Goal: Task Accomplishment & Management: Manage account settings

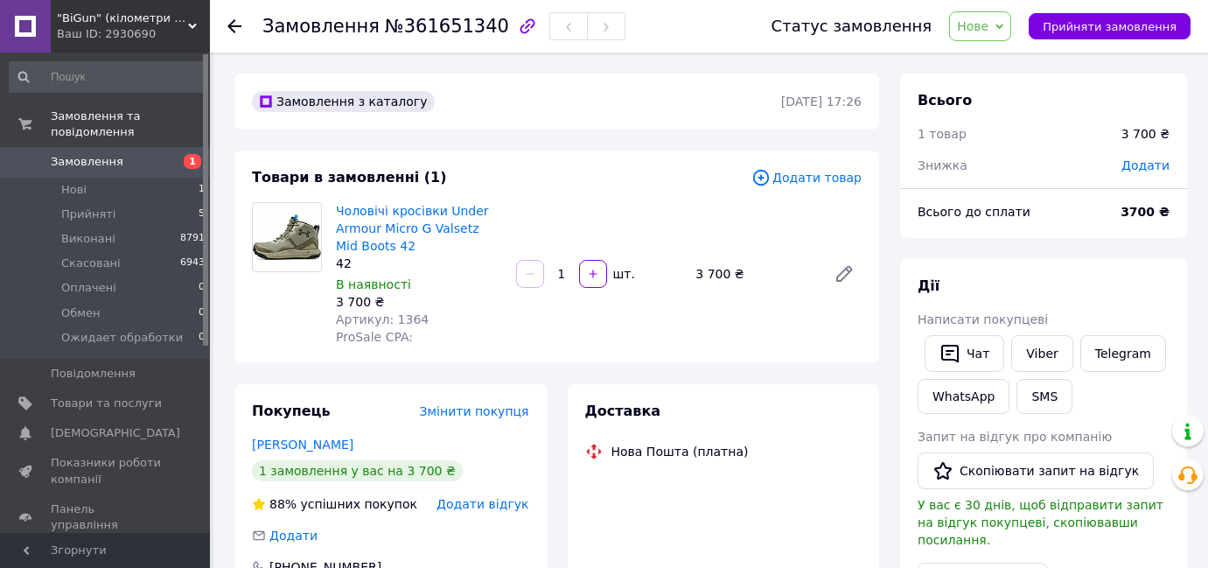
scroll to position [158, 0]
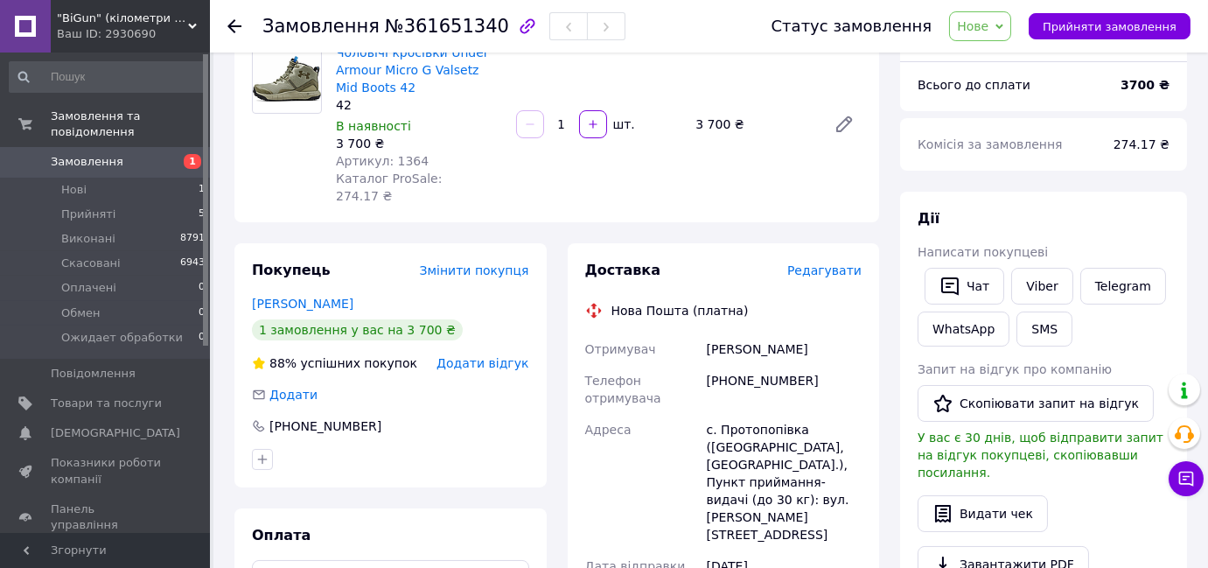
click at [736, 366] on div "[PHONE_NUMBER]" at bounding box center [784, 389] width 162 height 49
copy div "[PHONE_NUMBER]"
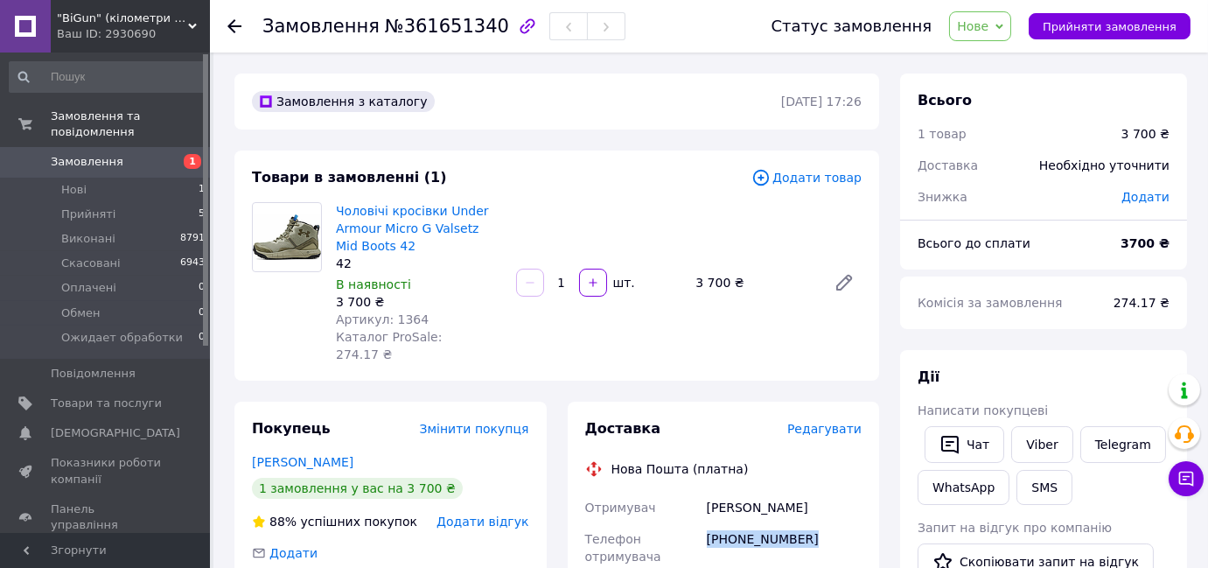
scroll to position [0, 0]
click at [410, 219] on link "Чоловічі кросівки Under Armour Micro G Valsetz Mid Boots 42" at bounding box center [412, 228] width 153 height 49
click at [150, 178] on li "Нові 1" at bounding box center [107, 190] width 215 height 24
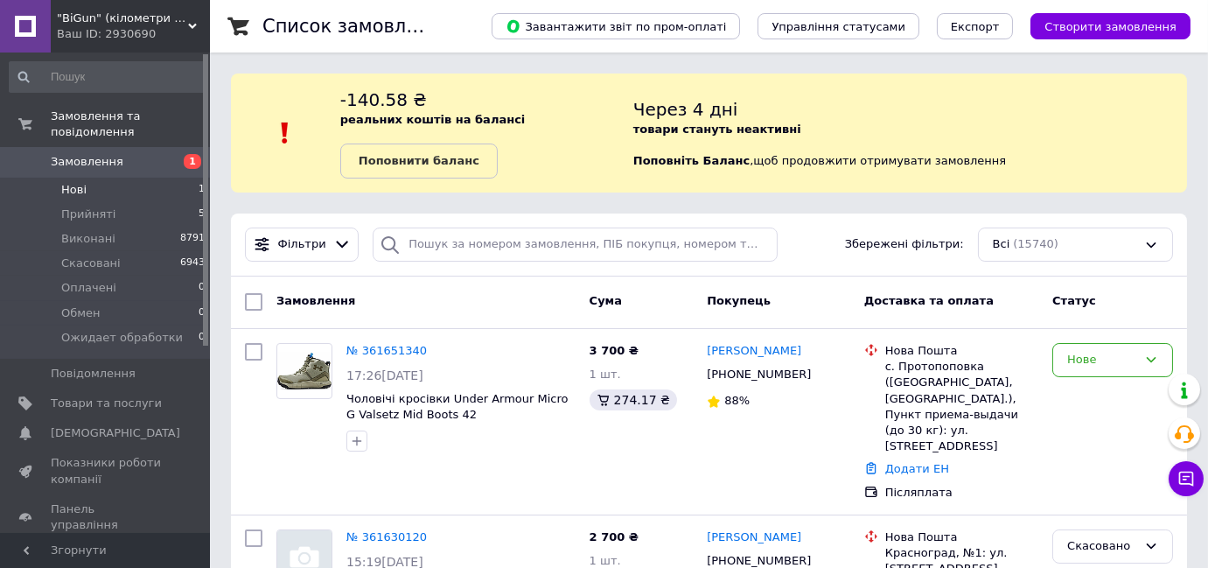
click at [163, 182] on li "Нові 1" at bounding box center [107, 190] width 215 height 24
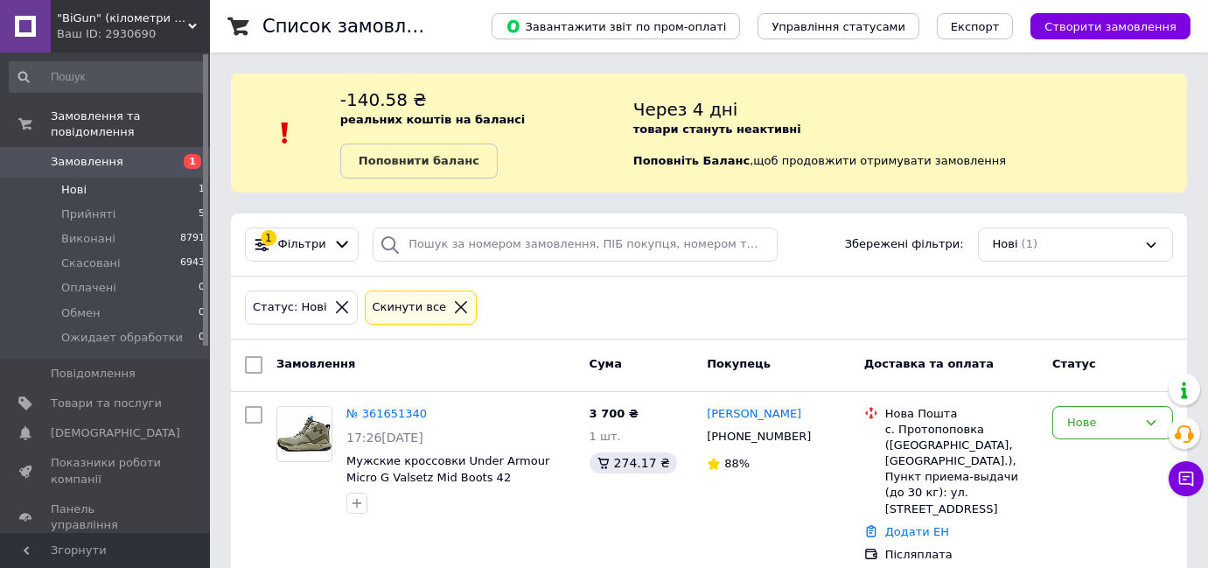
scroll to position [13, 0]
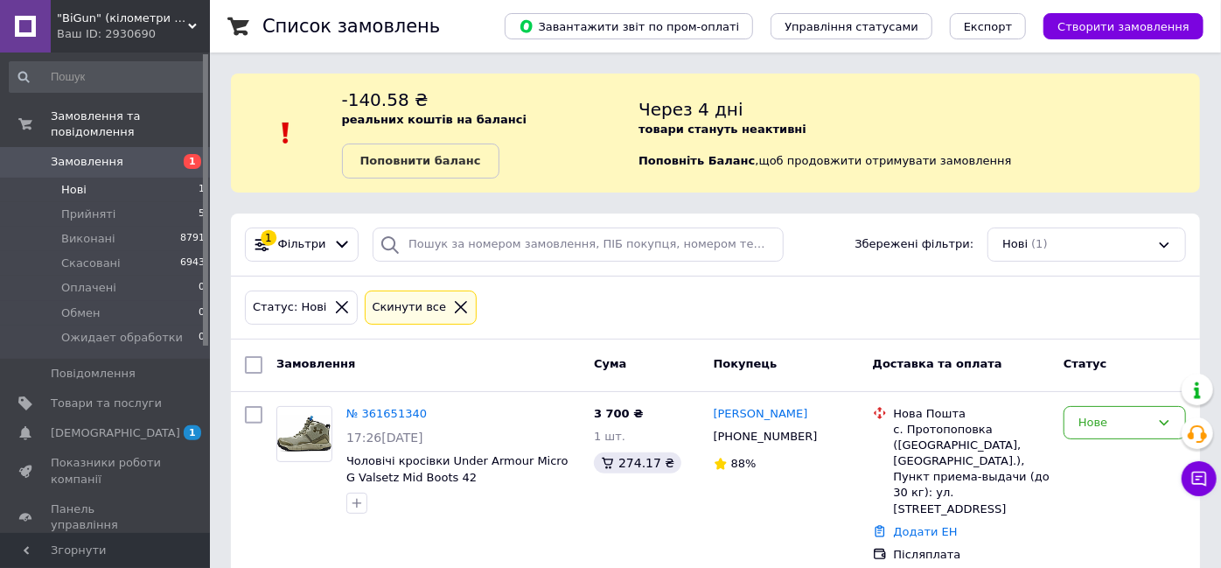
click at [168, 154] on span "1" at bounding box center [186, 162] width 48 height 16
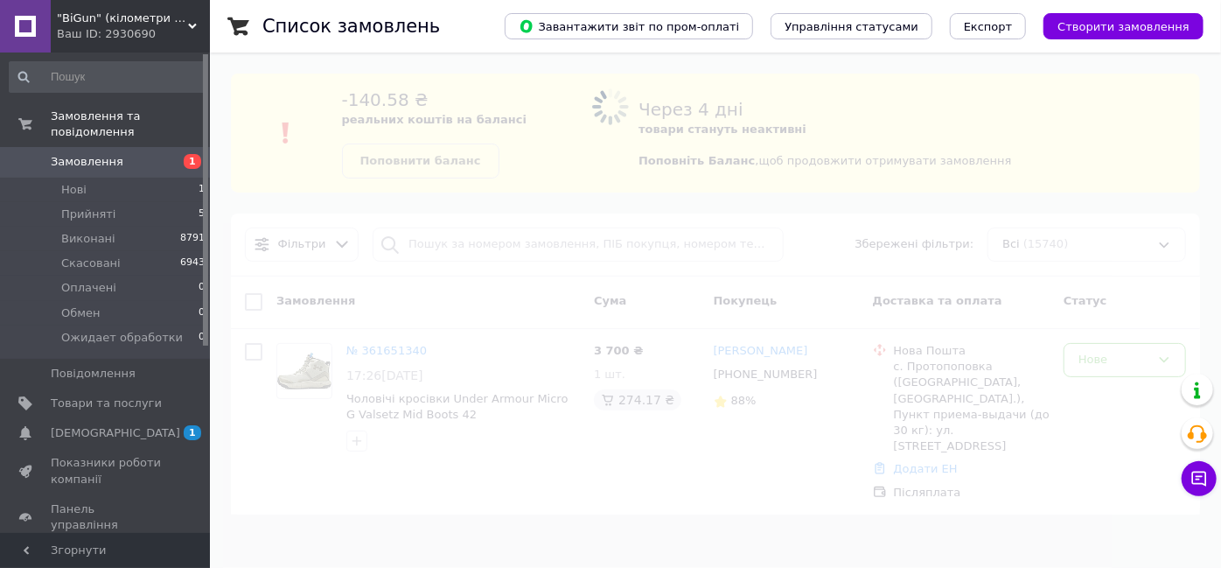
click at [562, 252] on span at bounding box center [610, 284] width 1221 height 568
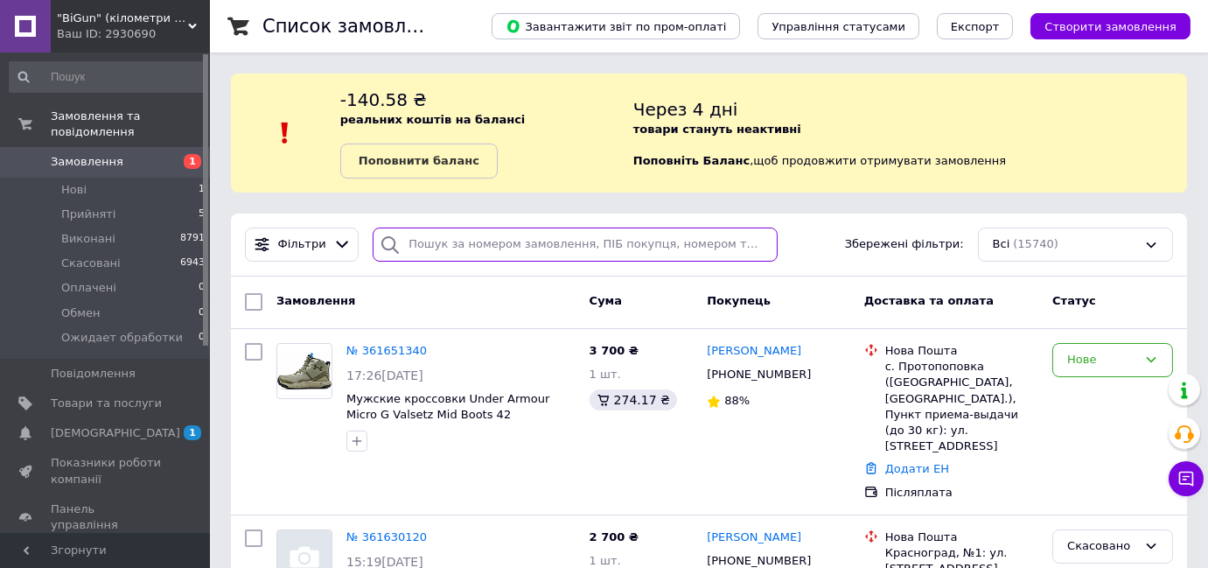
click at [564, 250] on input "search" at bounding box center [575, 244] width 405 height 34
paste input "361267241"
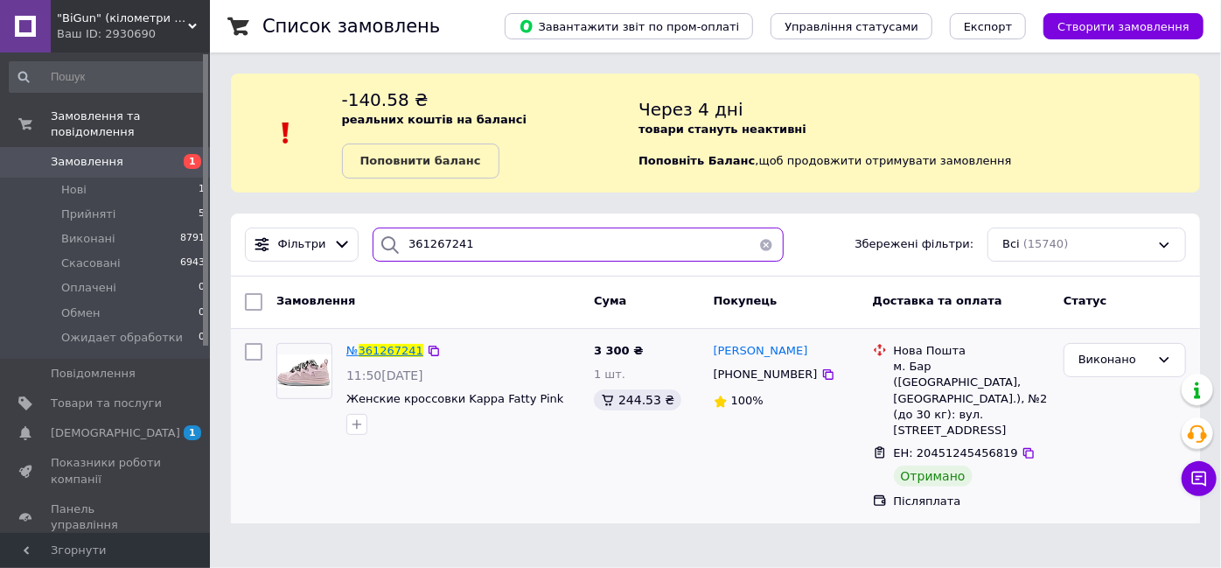
type input "361267241"
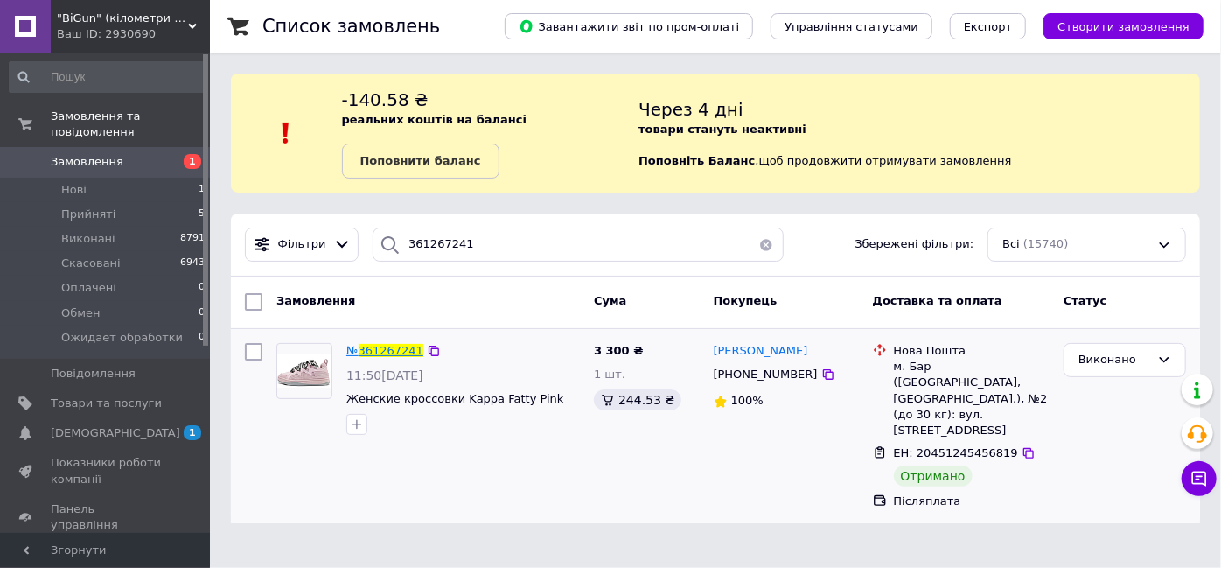
click at [385, 348] on span "361267241" at bounding box center [391, 350] width 65 height 13
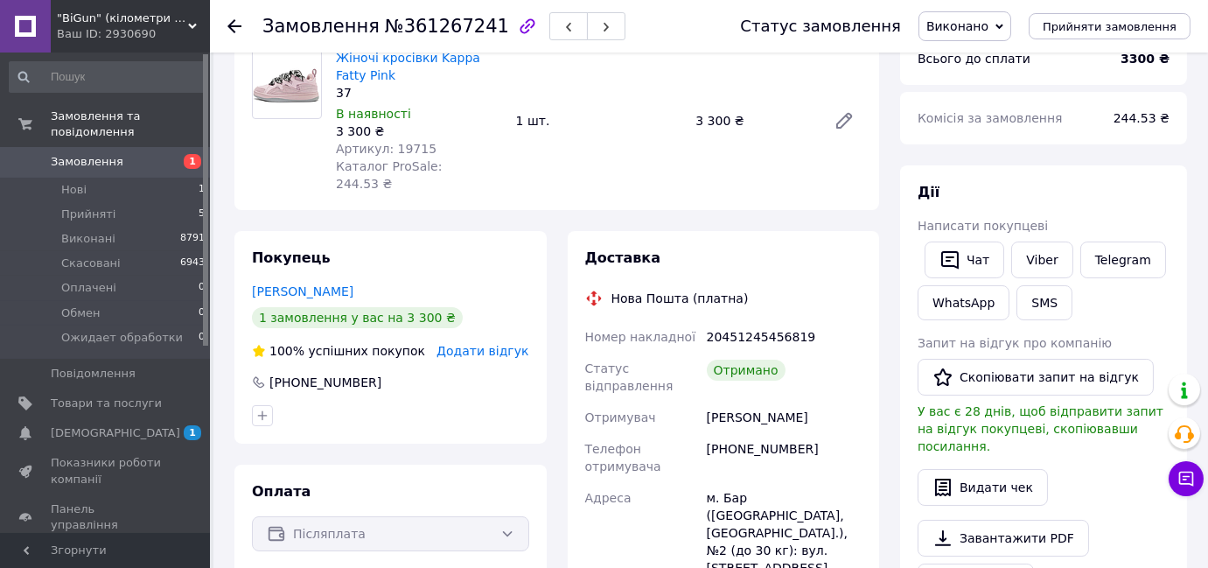
scroll to position [158, 0]
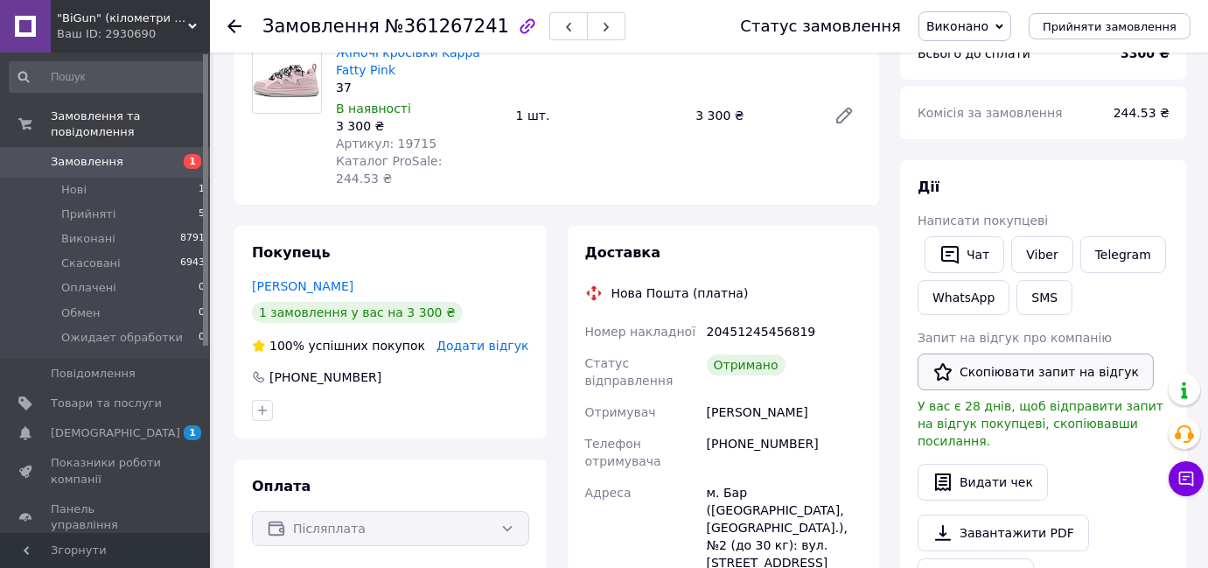
click at [994, 373] on button "Скопіювати запит на відгук" at bounding box center [1036, 371] width 236 height 37
click at [191, 179] on li "Нові 1" at bounding box center [107, 190] width 215 height 24
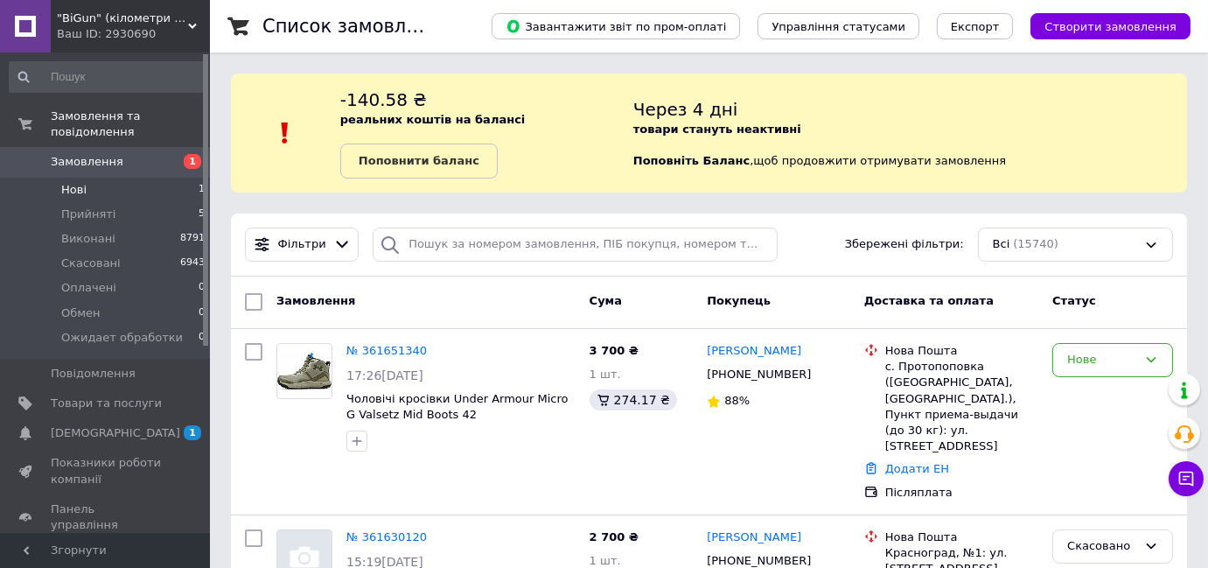
click at [184, 178] on li "Нові 1" at bounding box center [107, 190] width 215 height 24
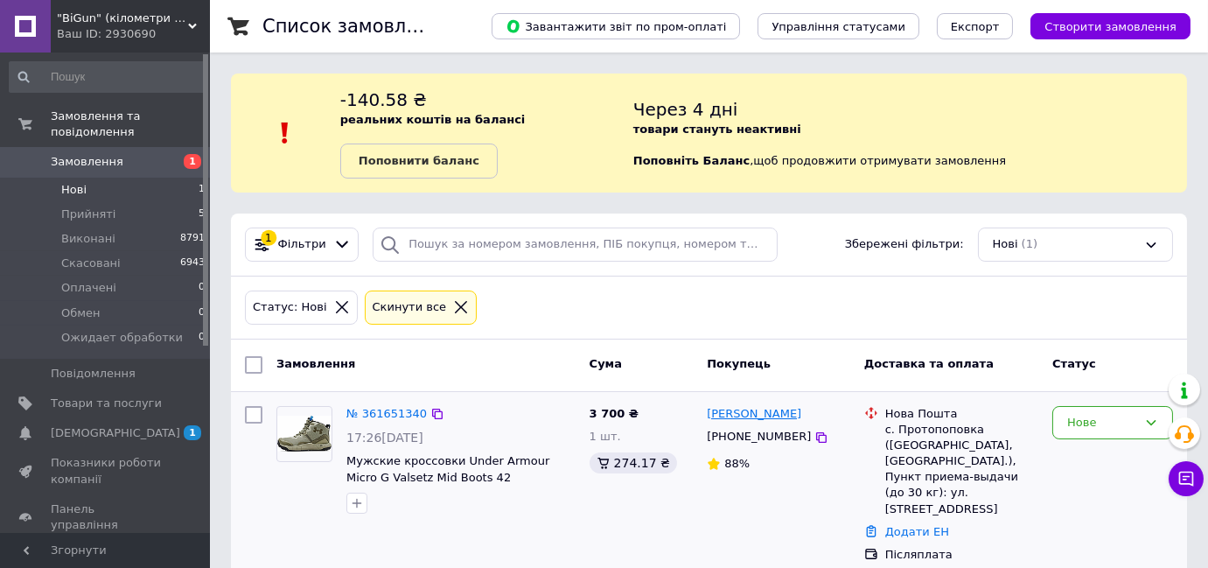
click at [744, 417] on link "[PERSON_NAME]" at bounding box center [754, 414] width 94 height 17
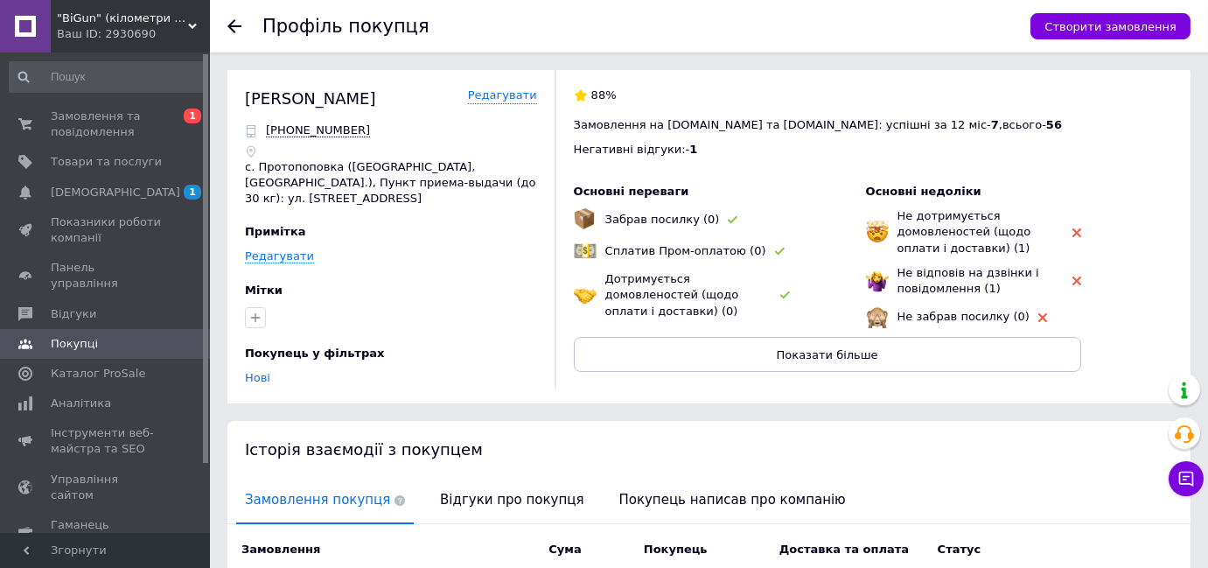
scroll to position [233, 0]
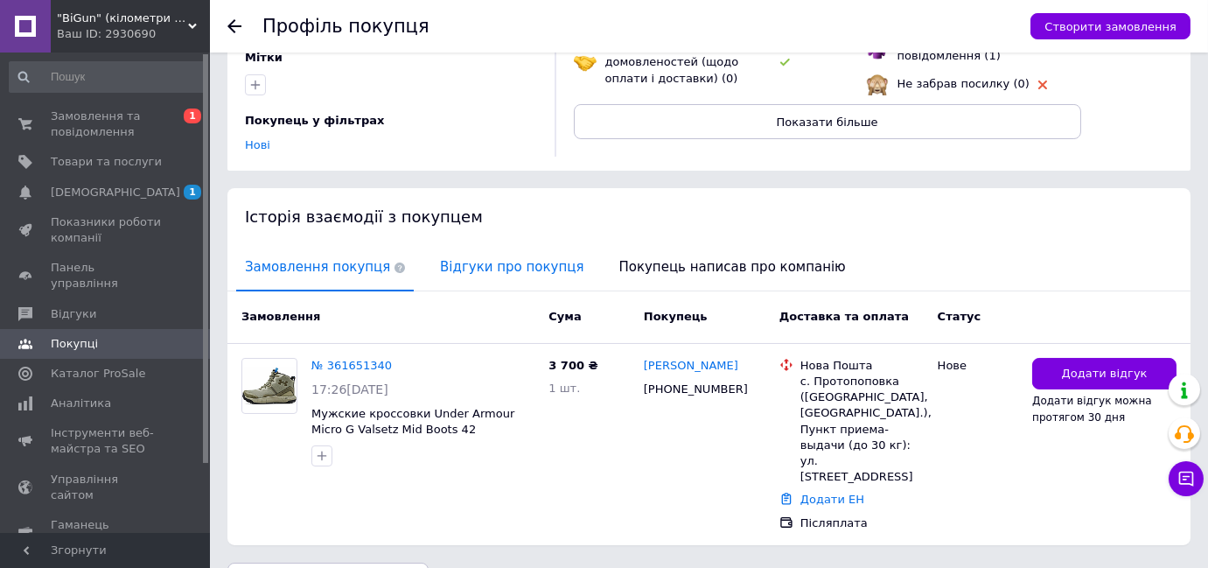
click at [464, 256] on span "Відгуки про покупця" at bounding box center [511, 267] width 161 height 45
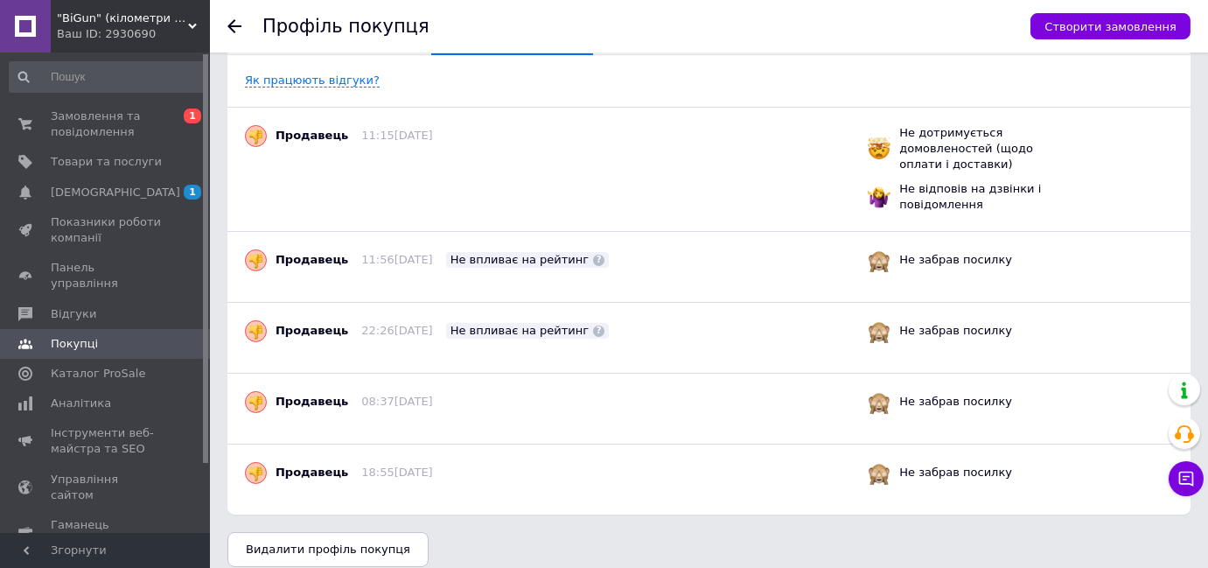
scroll to position [389, 0]
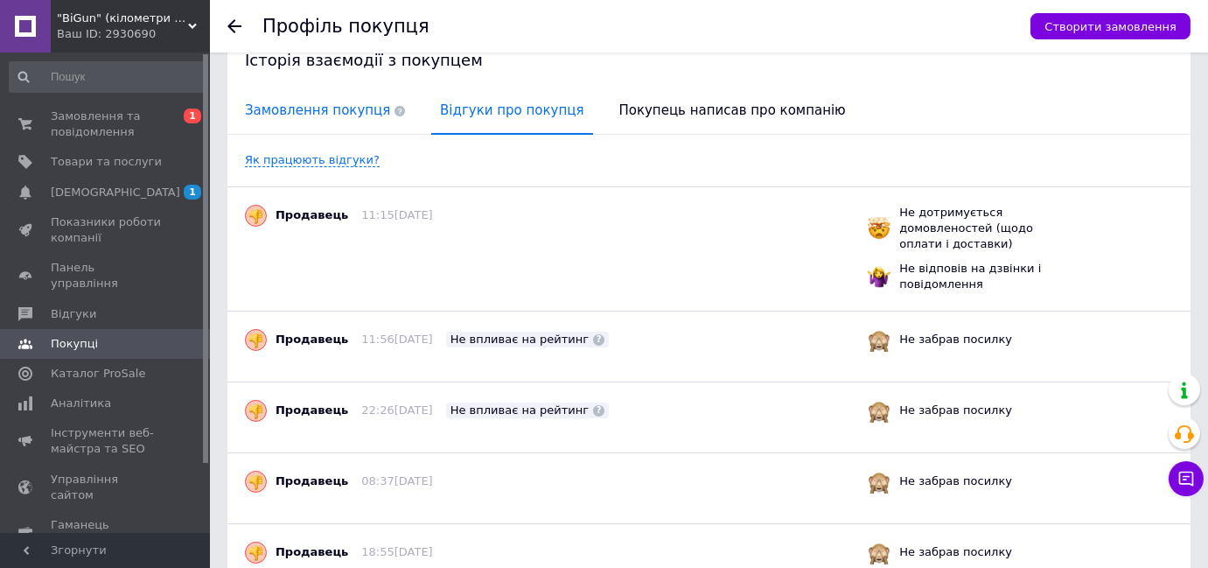
click at [302, 101] on span "Замовлення покупця" at bounding box center [325, 110] width 178 height 45
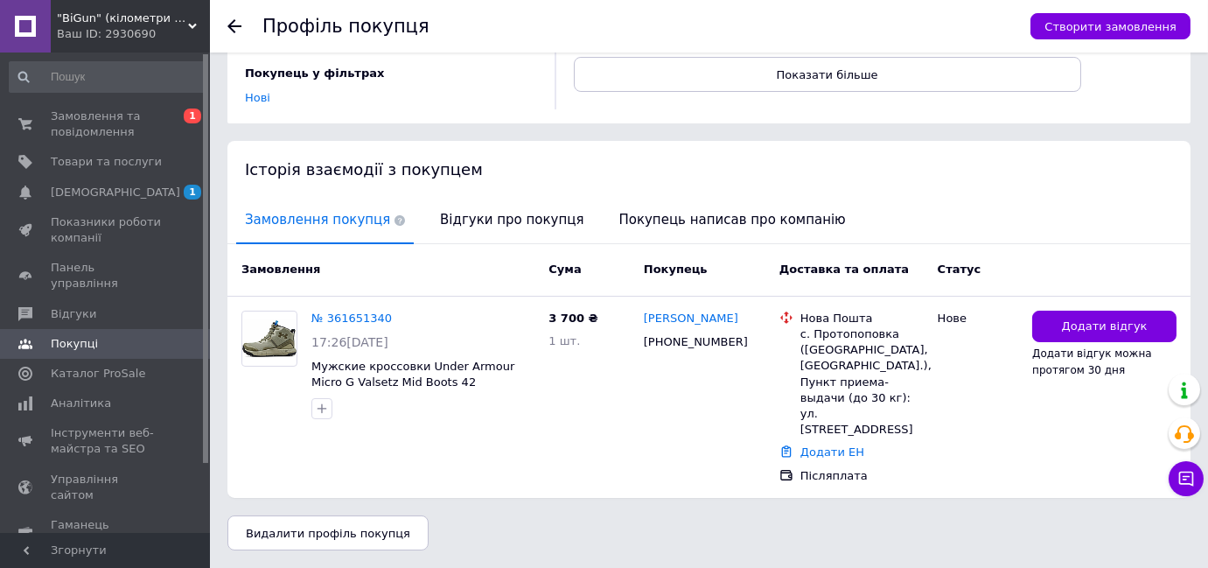
scroll to position [233, 0]
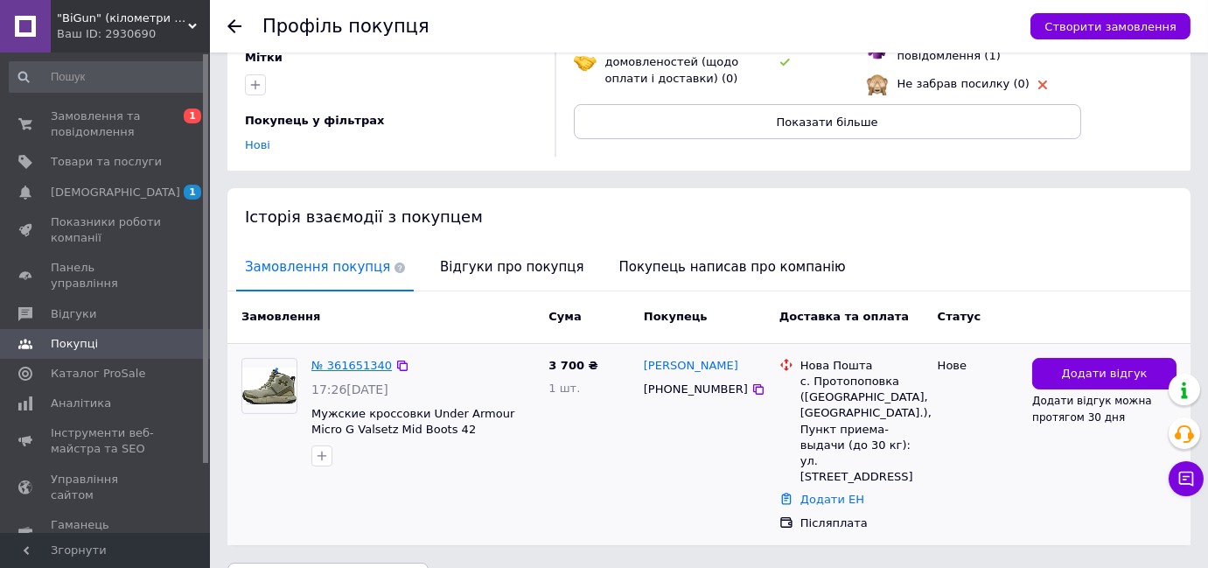
click at [350, 359] on link "№ 361651340" at bounding box center [351, 365] width 80 height 13
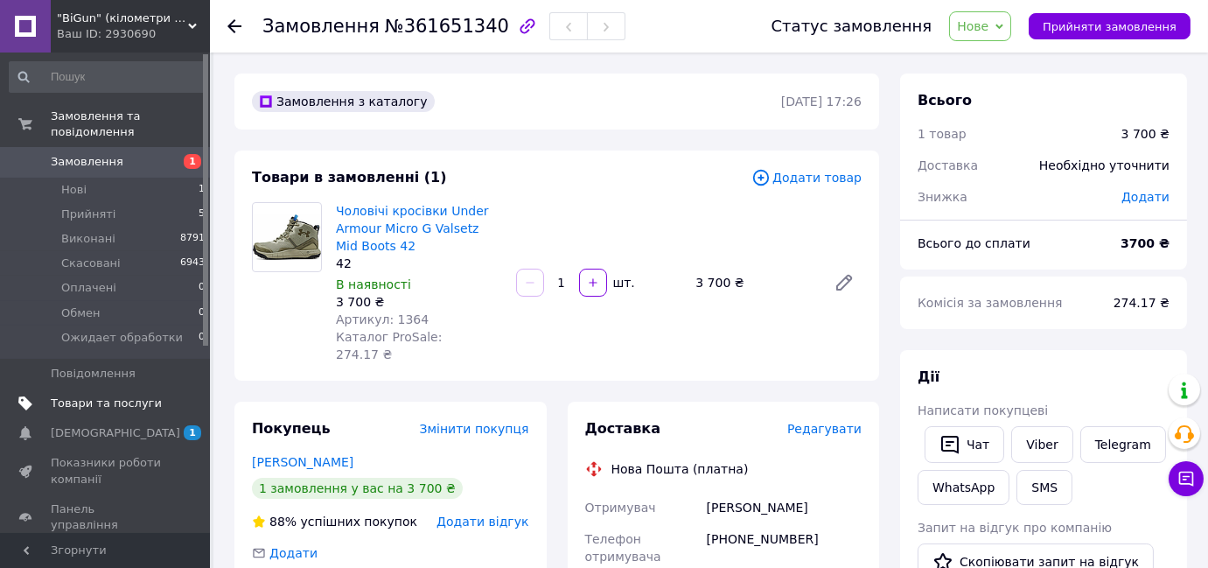
click at [157, 395] on span "Товари та послуги" at bounding box center [106, 403] width 111 height 16
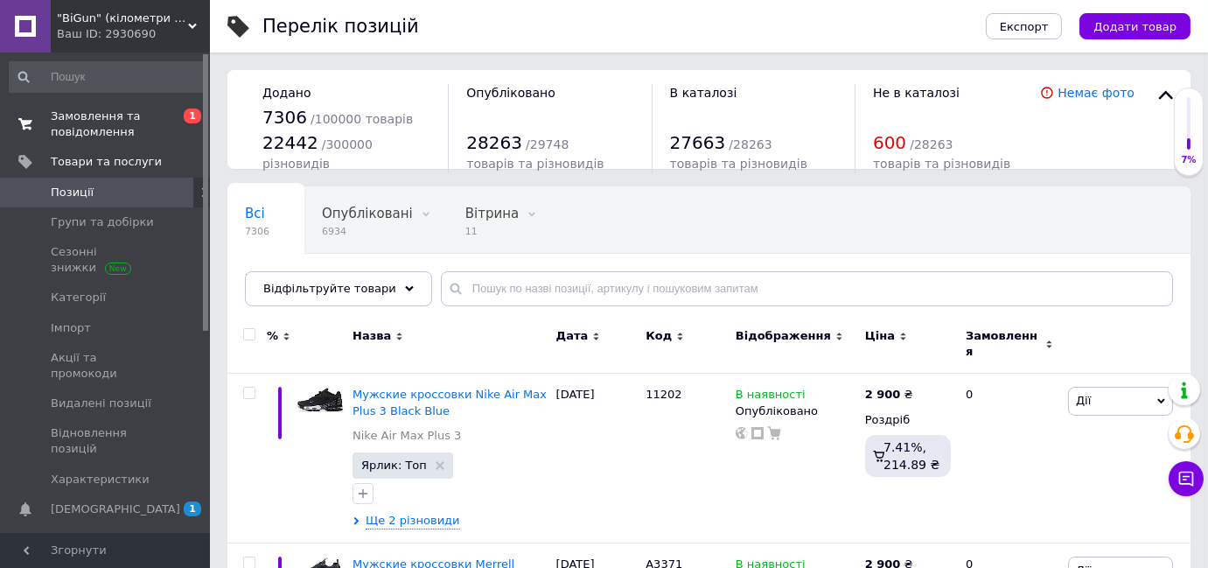
click at [140, 111] on span "Замовлення та повідомлення" at bounding box center [106, 123] width 111 height 31
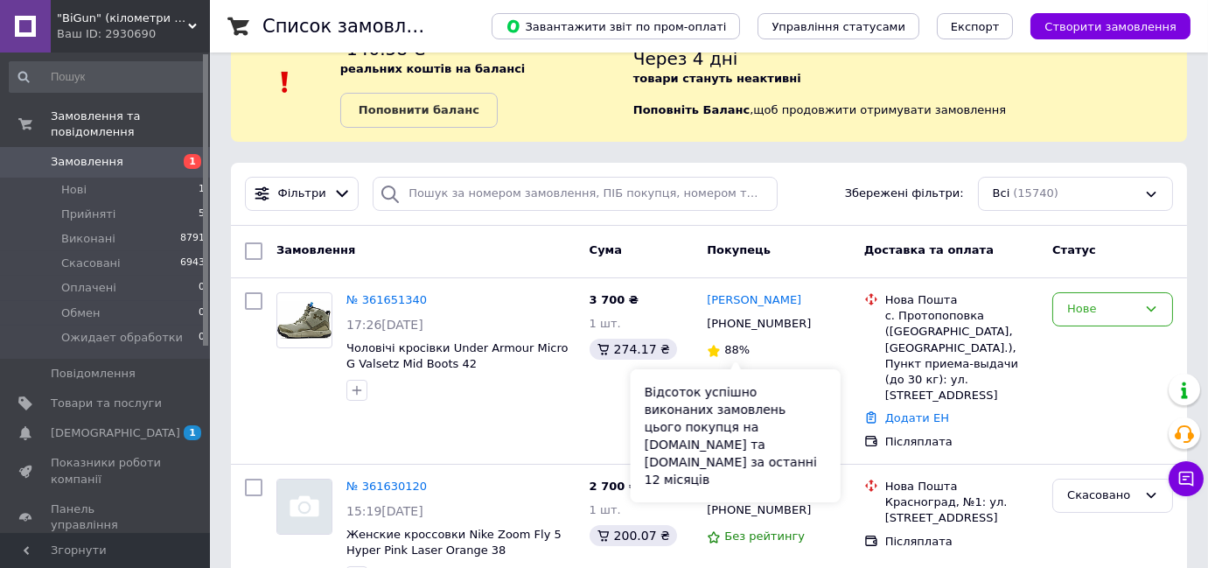
scroll to position [79, 0]
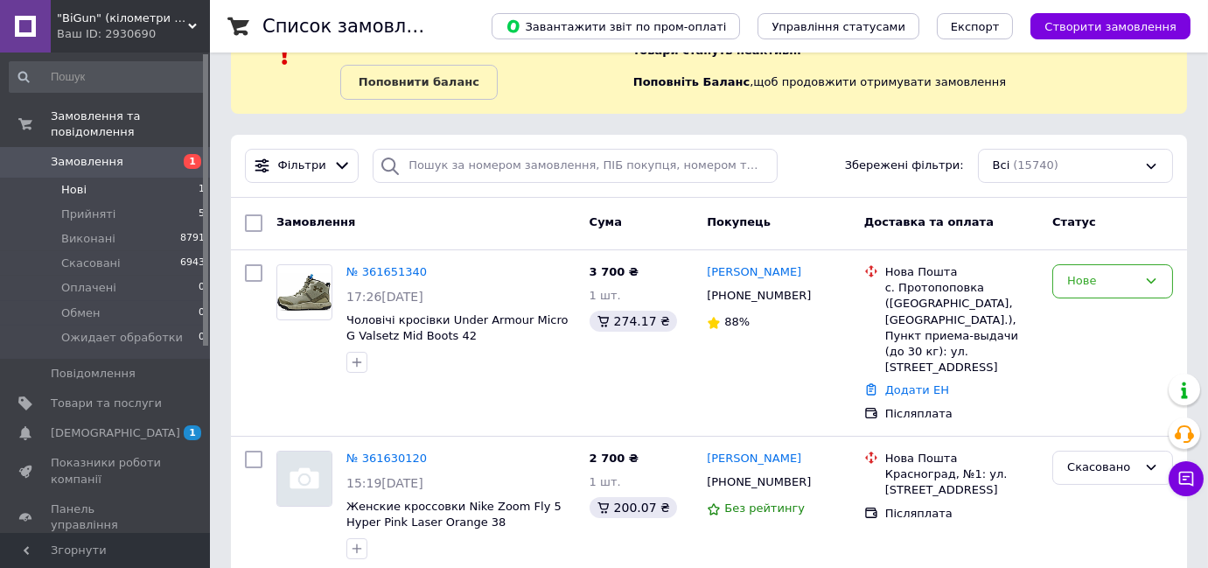
click at [145, 182] on li "Нові 1" at bounding box center [107, 190] width 215 height 24
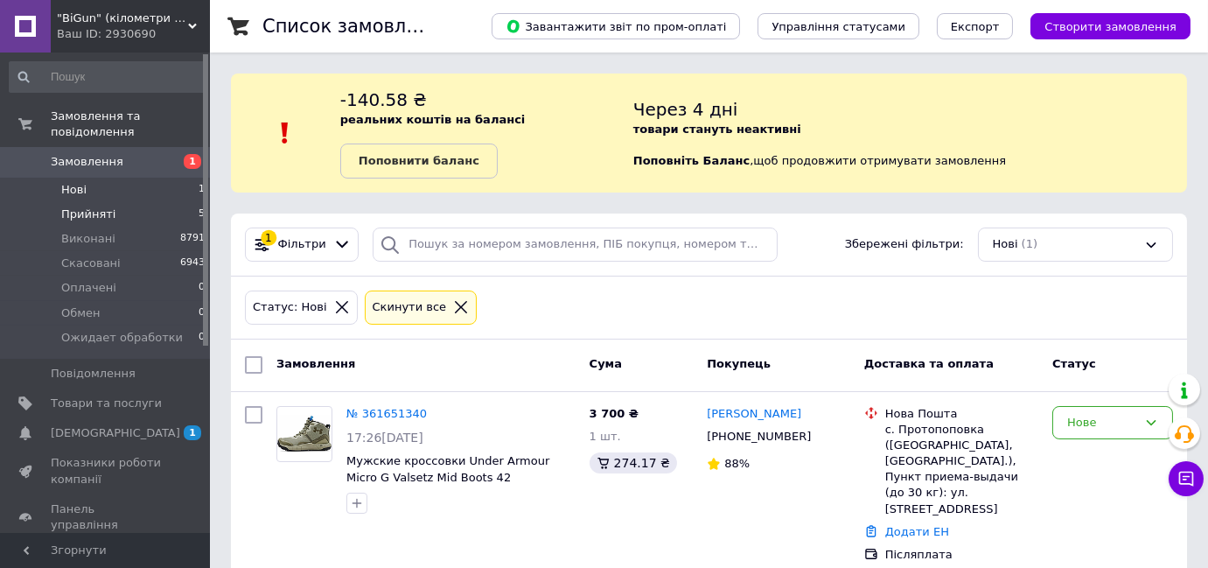
click at [141, 202] on li "Прийняті 5" at bounding box center [107, 214] width 215 height 24
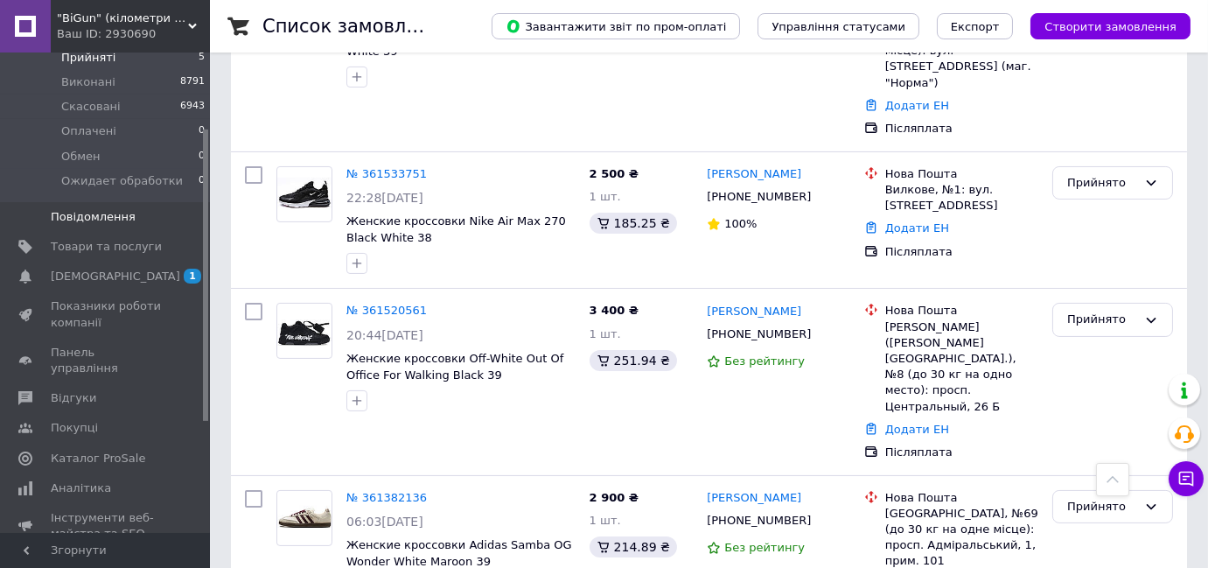
scroll to position [158, 0]
click at [84, 388] on span "Відгуки" at bounding box center [73, 396] width 45 height 16
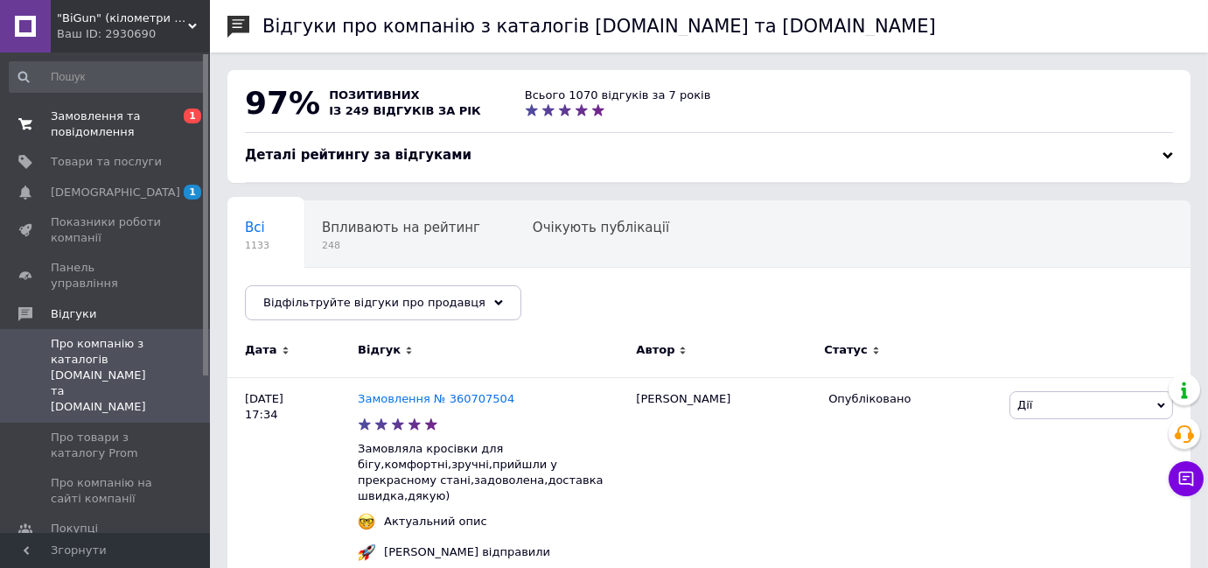
click at [106, 117] on span "Замовлення та повідомлення" at bounding box center [106, 123] width 111 height 31
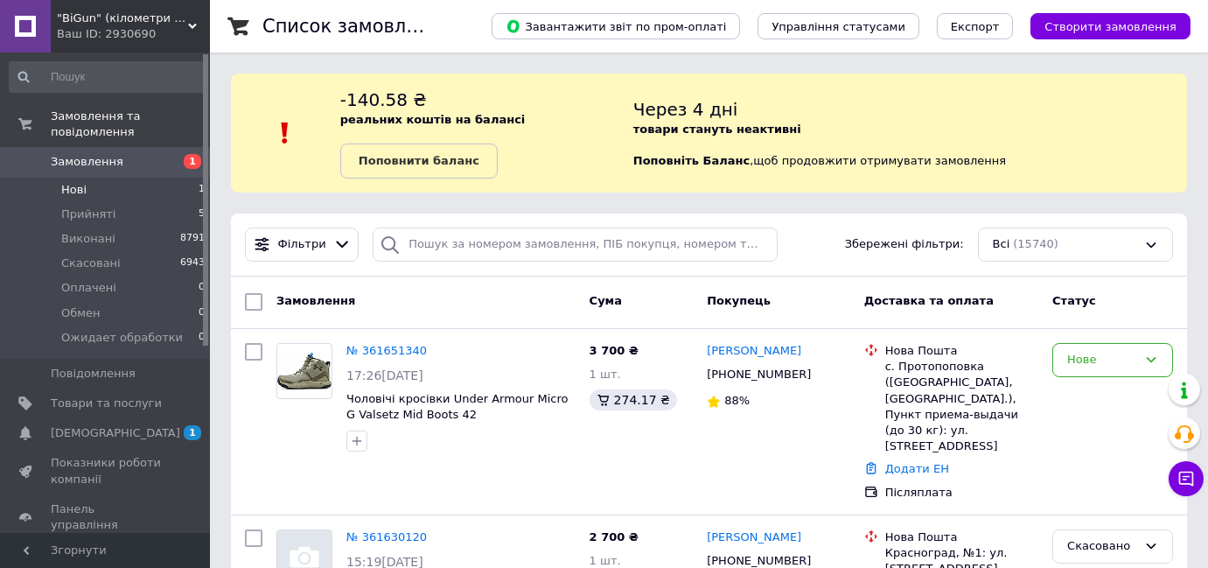
click at [169, 178] on li "Нові 1" at bounding box center [107, 190] width 215 height 24
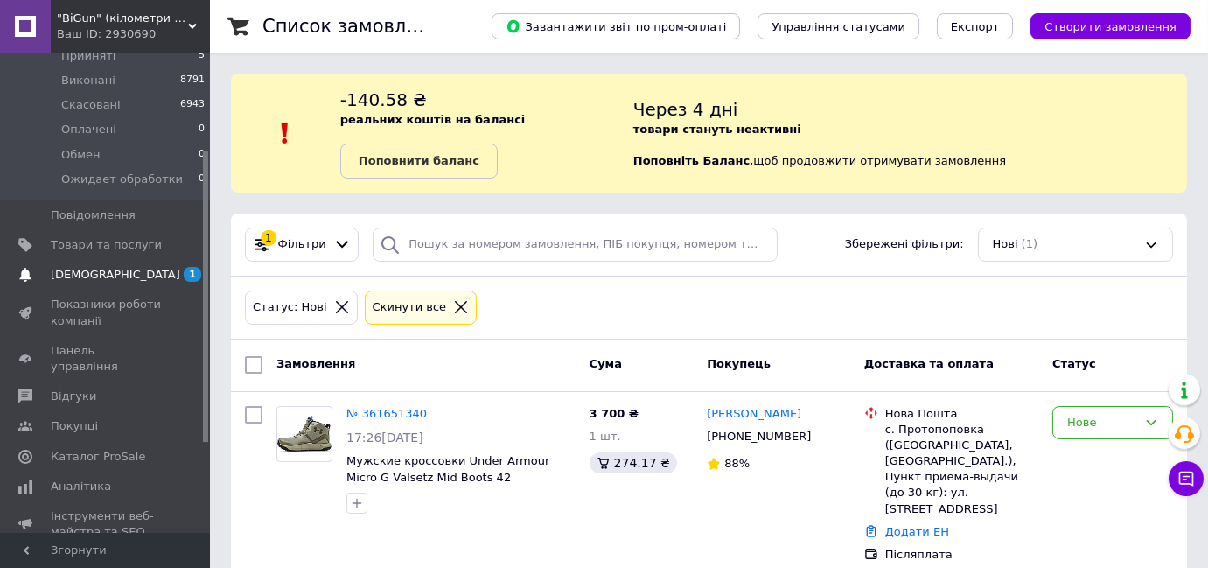
click at [133, 267] on span "[DEMOGRAPHIC_DATA]" at bounding box center [106, 275] width 111 height 16
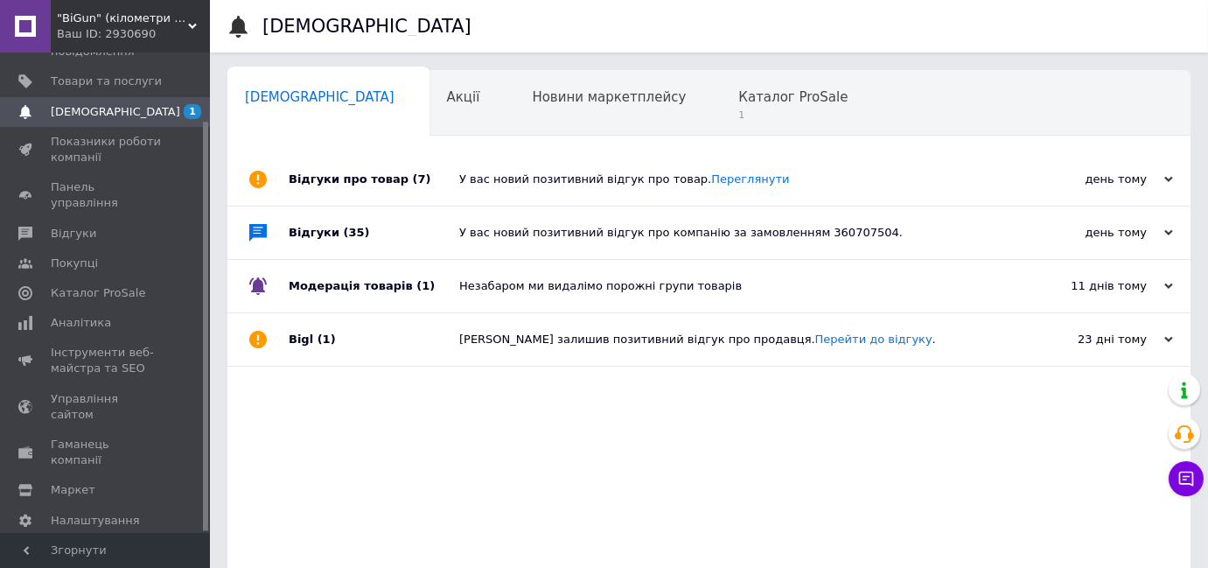
click at [511, 178] on div "У вас новий позитивний відгук про товар. Переглянути" at bounding box center [728, 179] width 539 height 16
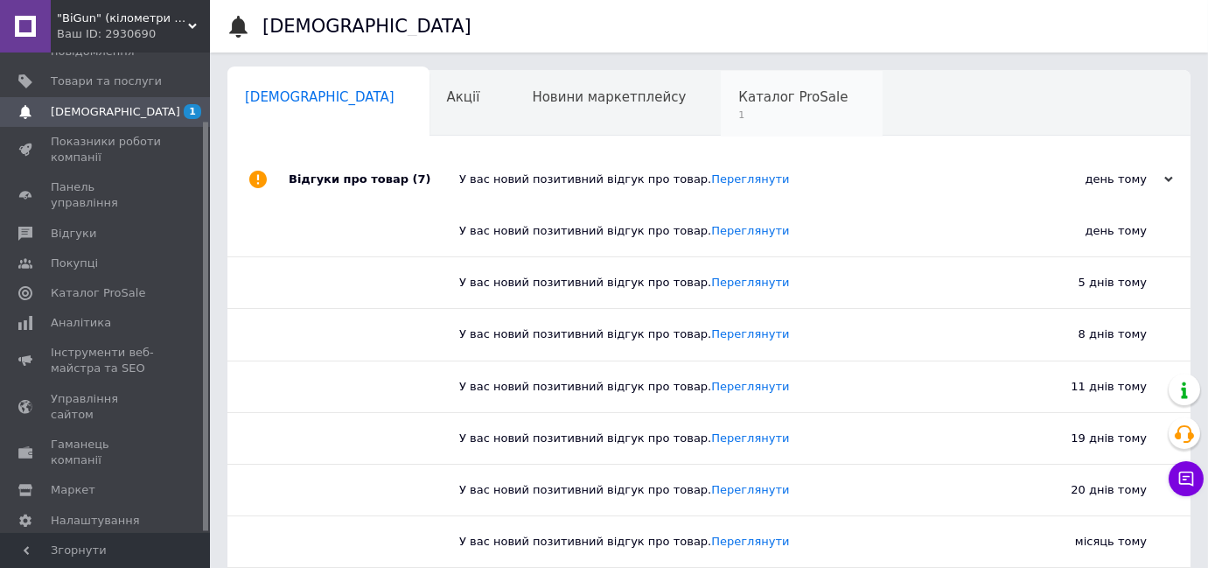
click at [721, 122] on div "Каталог ProSale 1" at bounding box center [802, 104] width 162 height 66
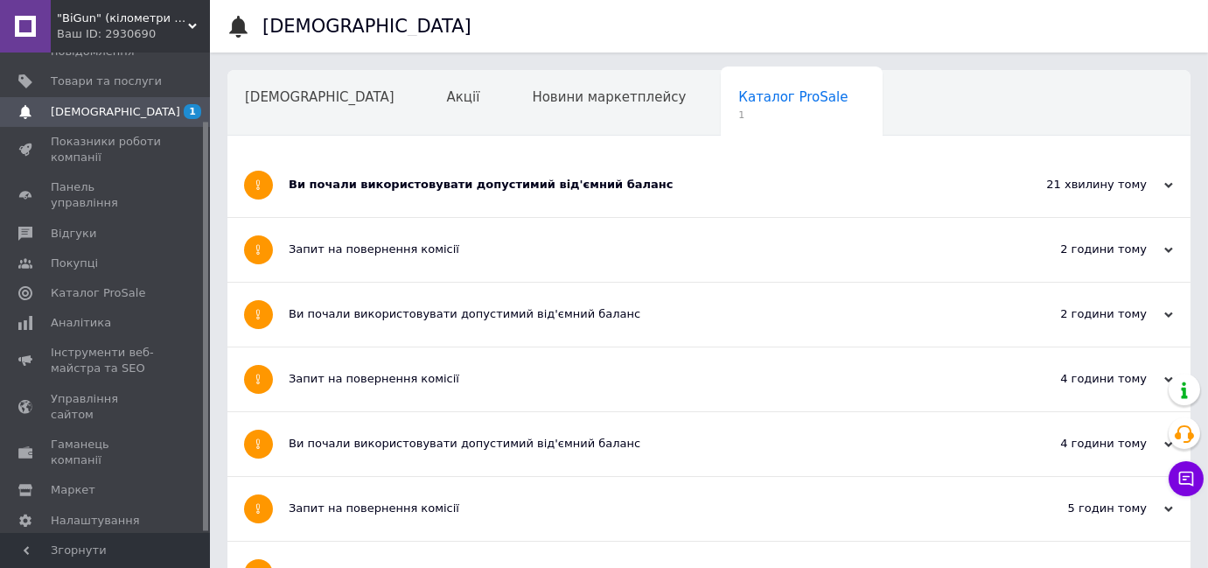
click at [523, 182] on div "Ви почали використовувати допустимий від'ємний баланс" at bounding box center [643, 185] width 709 height 16
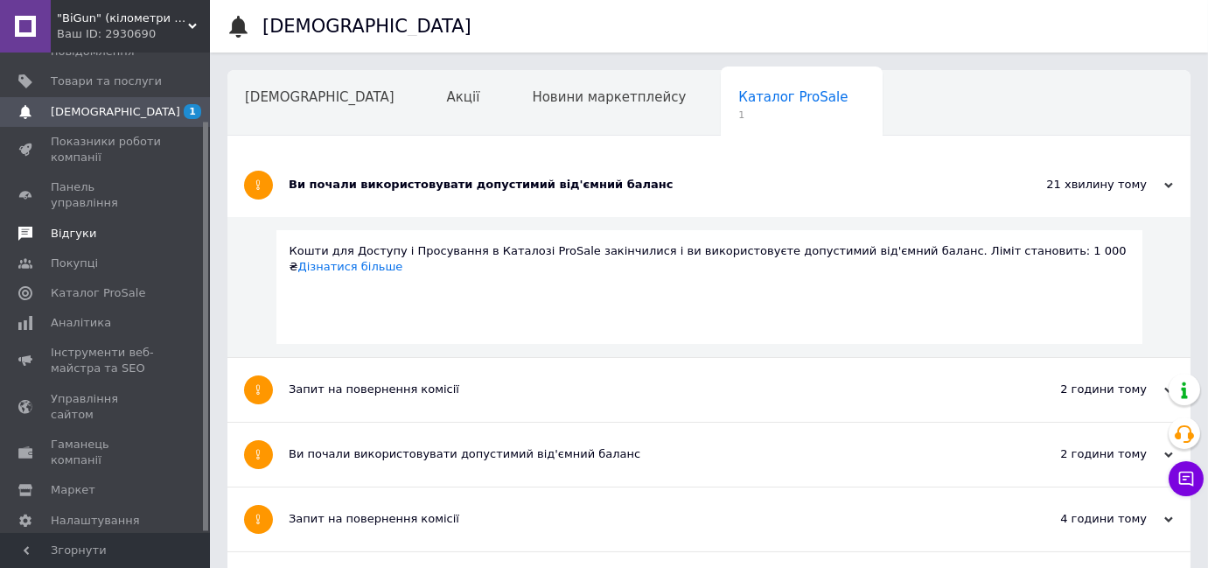
click at [84, 229] on link "Відгуки" at bounding box center [107, 234] width 215 height 30
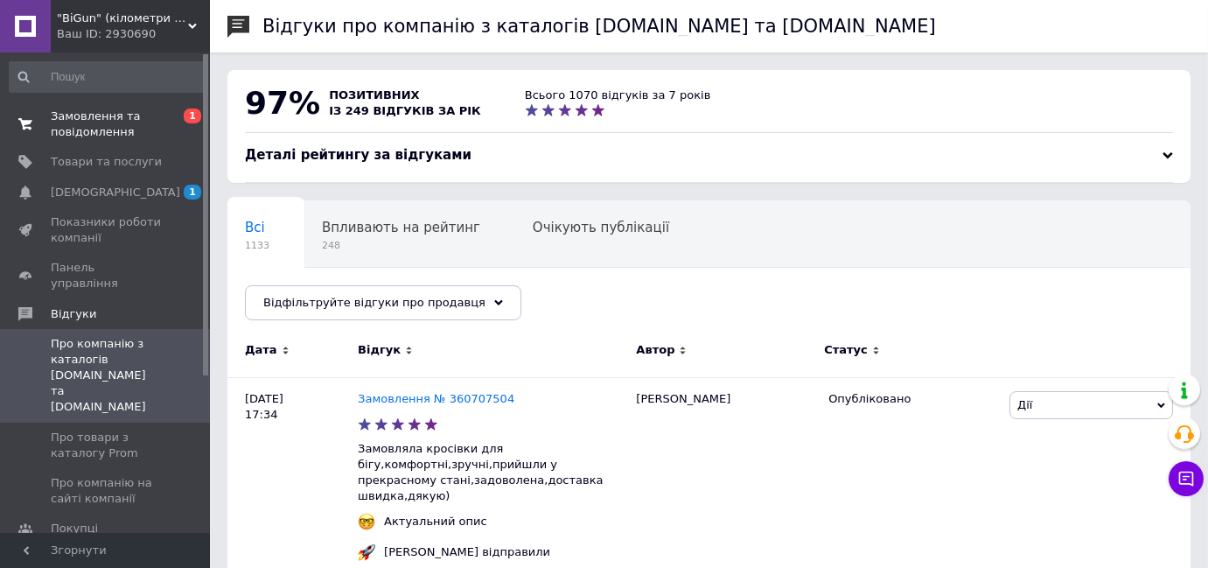
click at [122, 134] on span "Замовлення та повідомлення" at bounding box center [106, 123] width 111 height 31
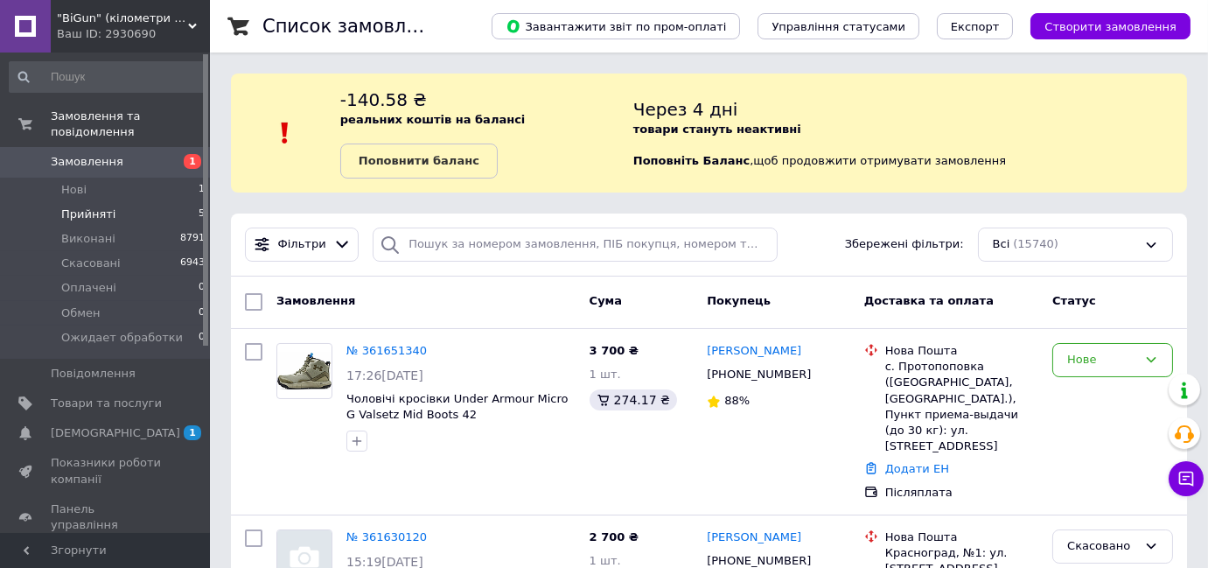
click at [173, 202] on li "Прийняті 5" at bounding box center [107, 214] width 215 height 24
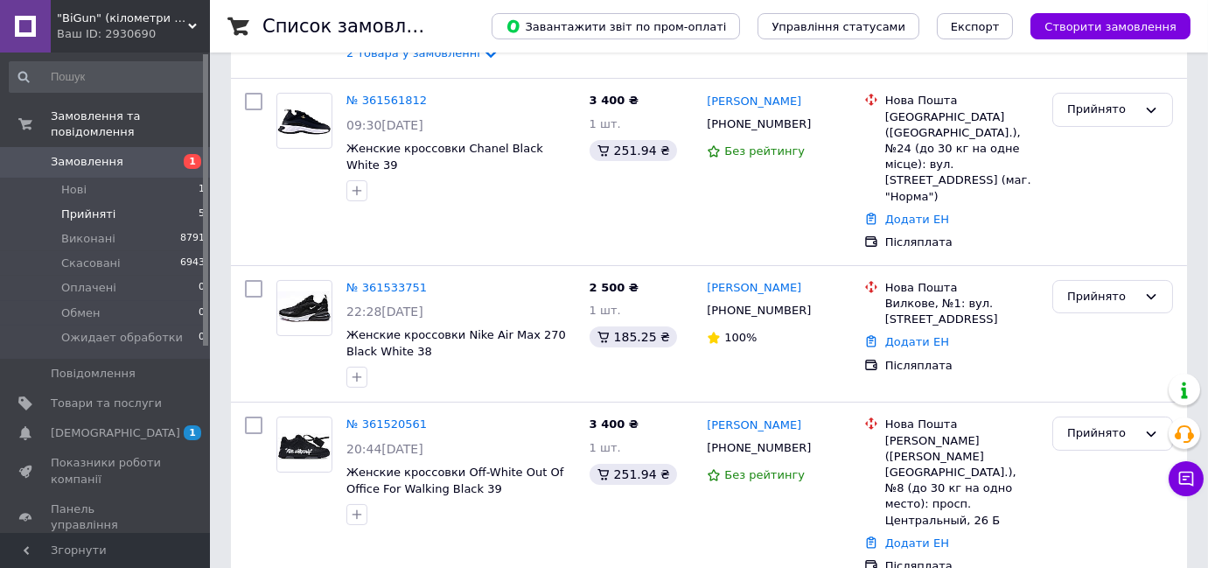
scroll to position [591, 0]
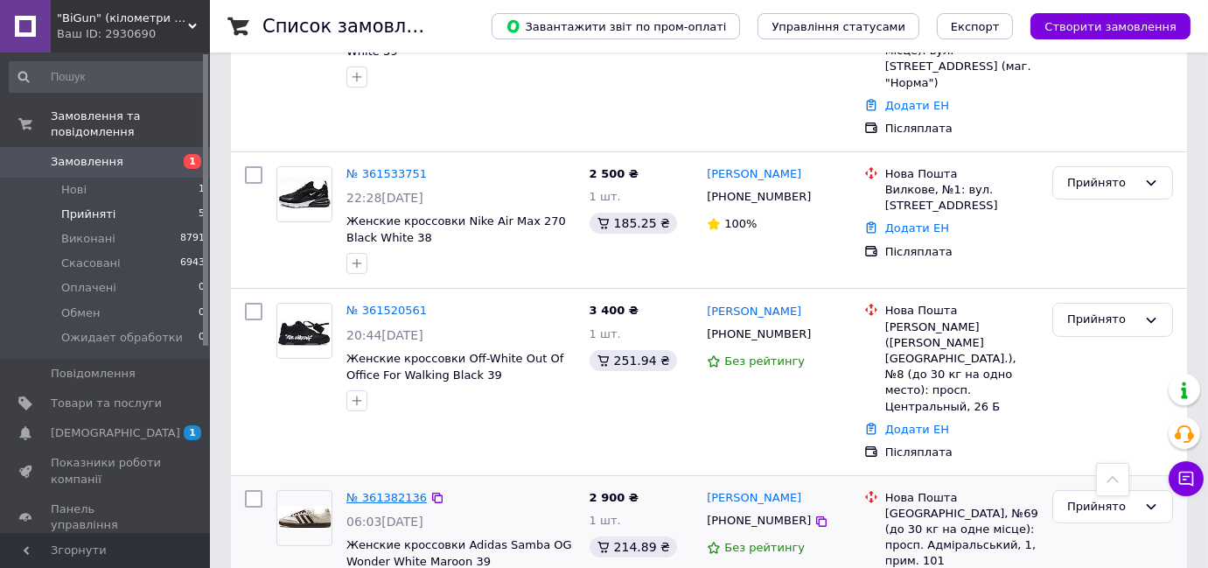
click at [409, 491] on link "№ 361382136" at bounding box center [386, 497] width 80 height 13
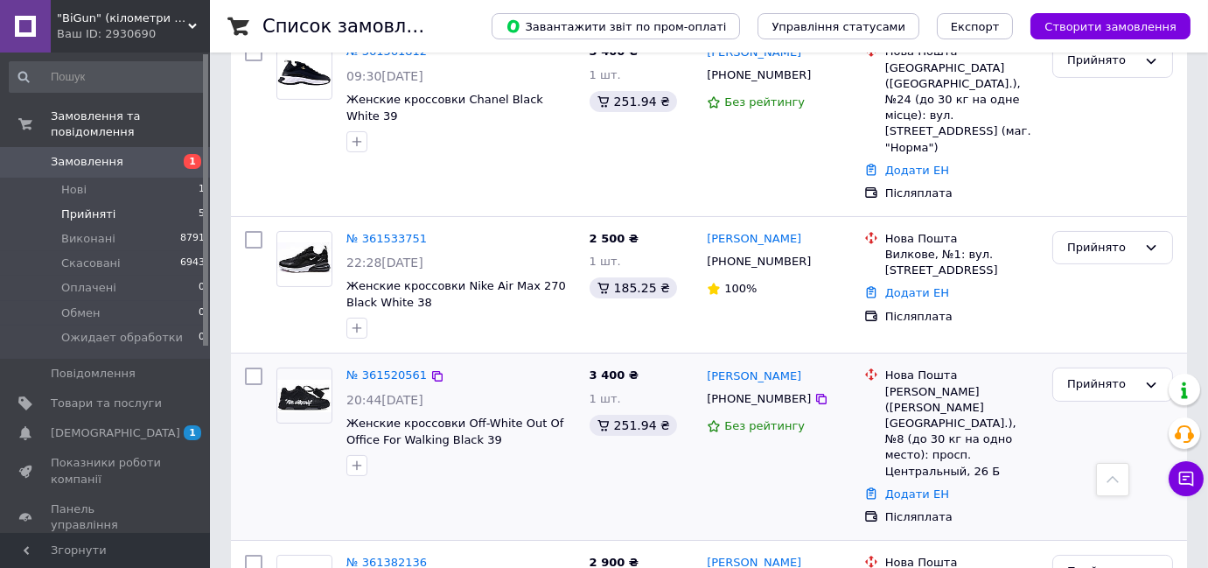
scroll to position [432, 0]
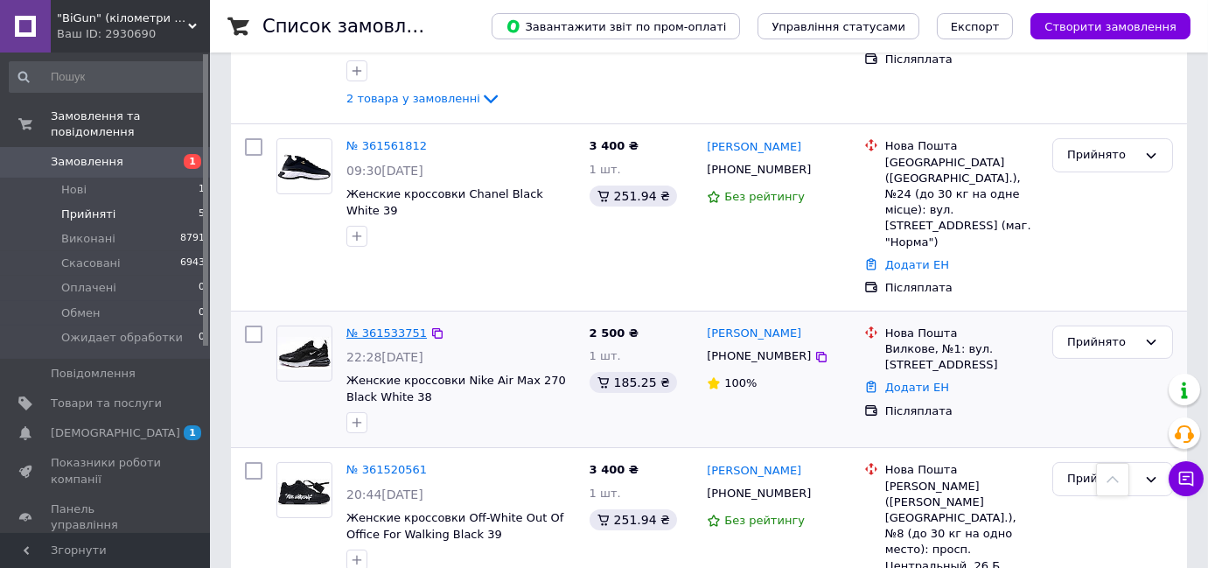
click at [388, 326] on link "№ 361533751" at bounding box center [386, 332] width 80 height 13
click at [178, 202] on li "Прийняті 5" at bounding box center [107, 214] width 215 height 24
click at [181, 202] on li "Прийняті 5" at bounding box center [107, 214] width 215 height 24
click at [181, 227] on li "Виконані 8791" at bounding box center [107, 239] width 215 height 24
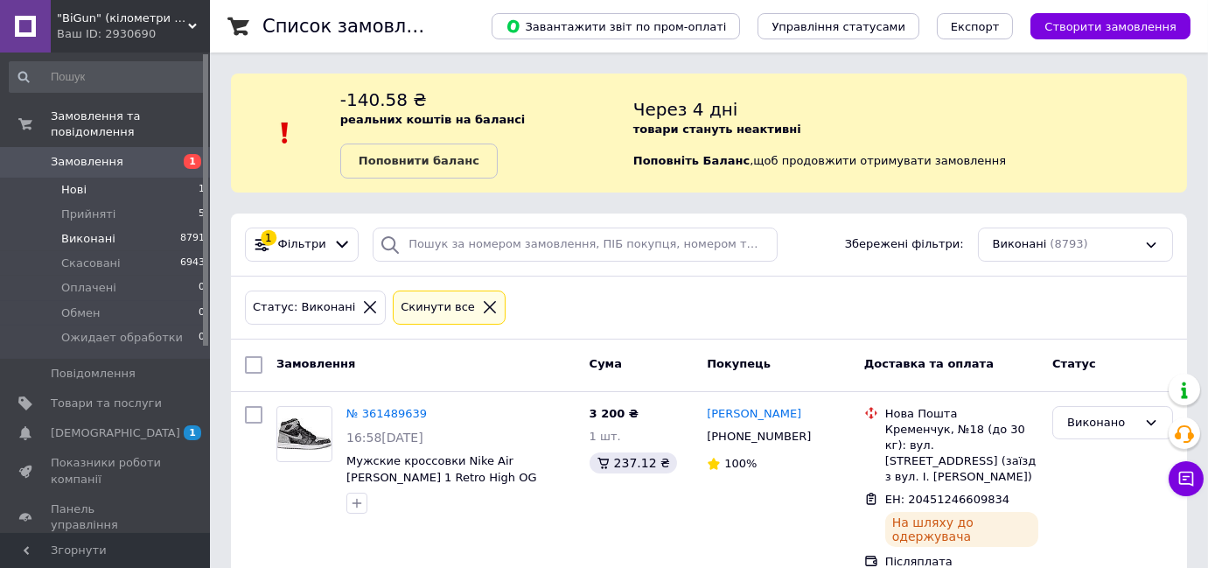
click at [184, 178] on li "Нові 1" at bounding box center [107, 190] width 215 height 24
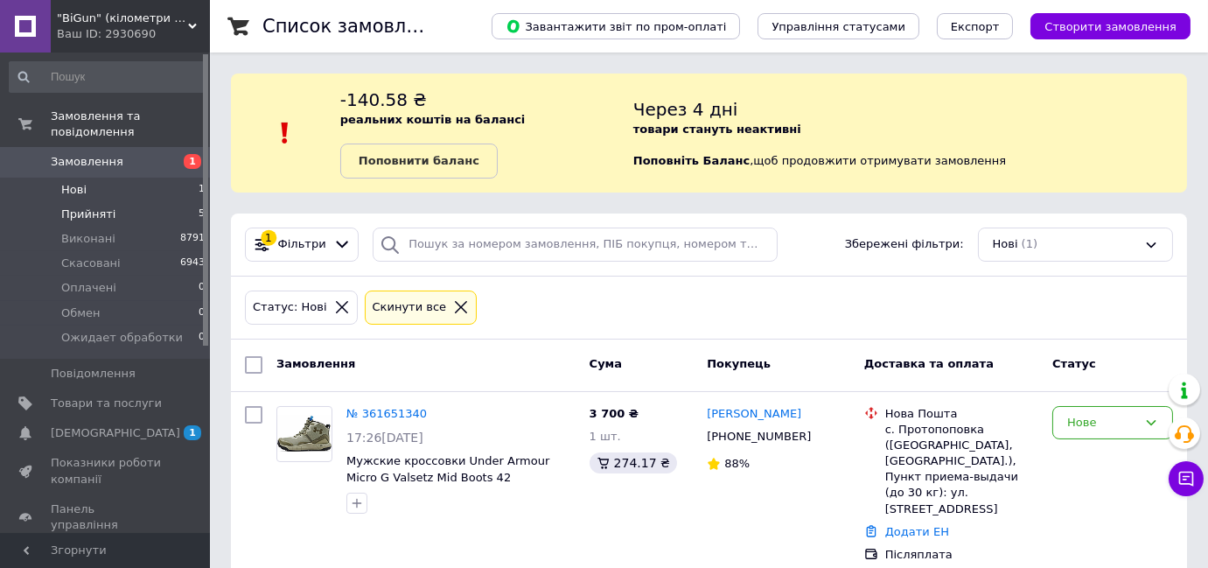
click at [152, 202] on li "Прийняті 5" at bounding box center [107, 214] width 215 height 24
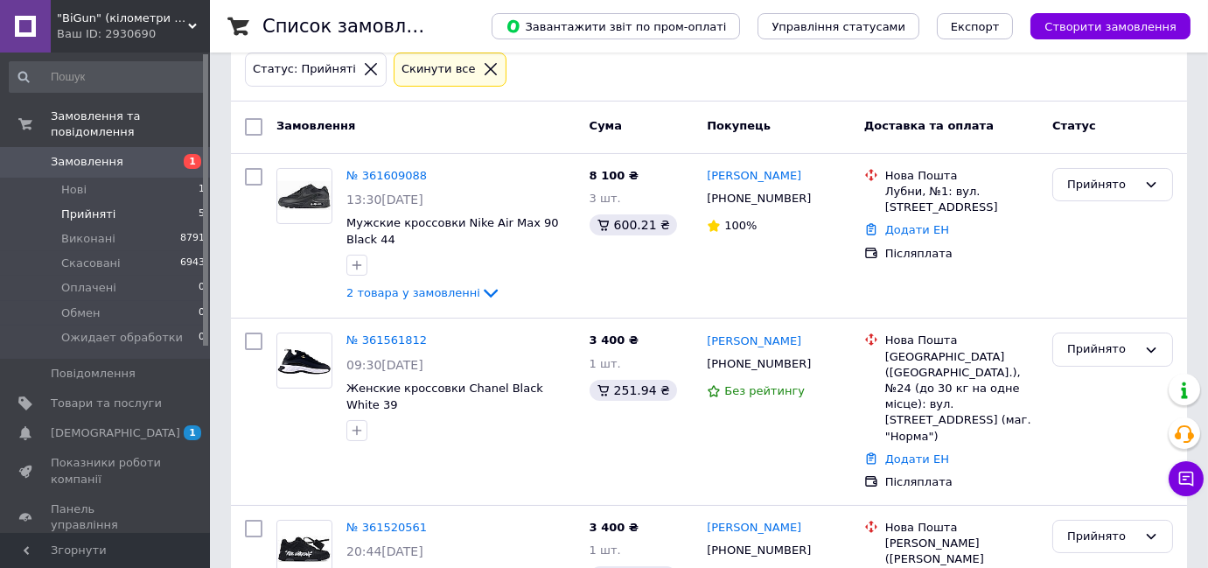
scroll to position [316, 0]
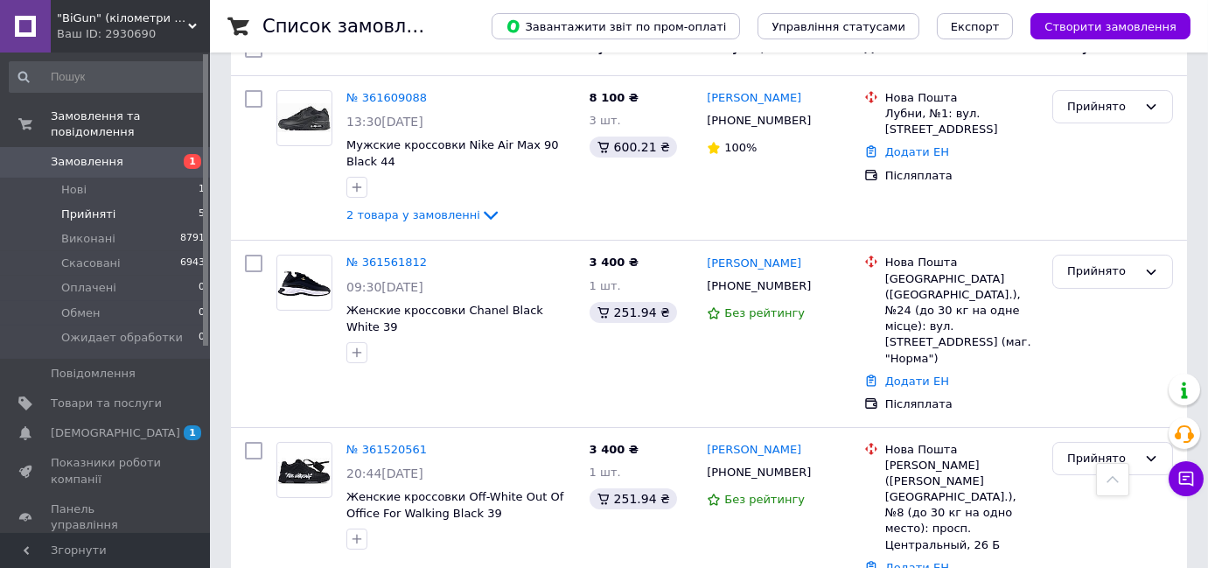
click at [145, 202] on li "Прийняті 5" at bounding box center [107, 214] width 215 height 24
click at [131, 227] on li "Виконані 8791" at bounding box center [107, 239] width 215 height 24
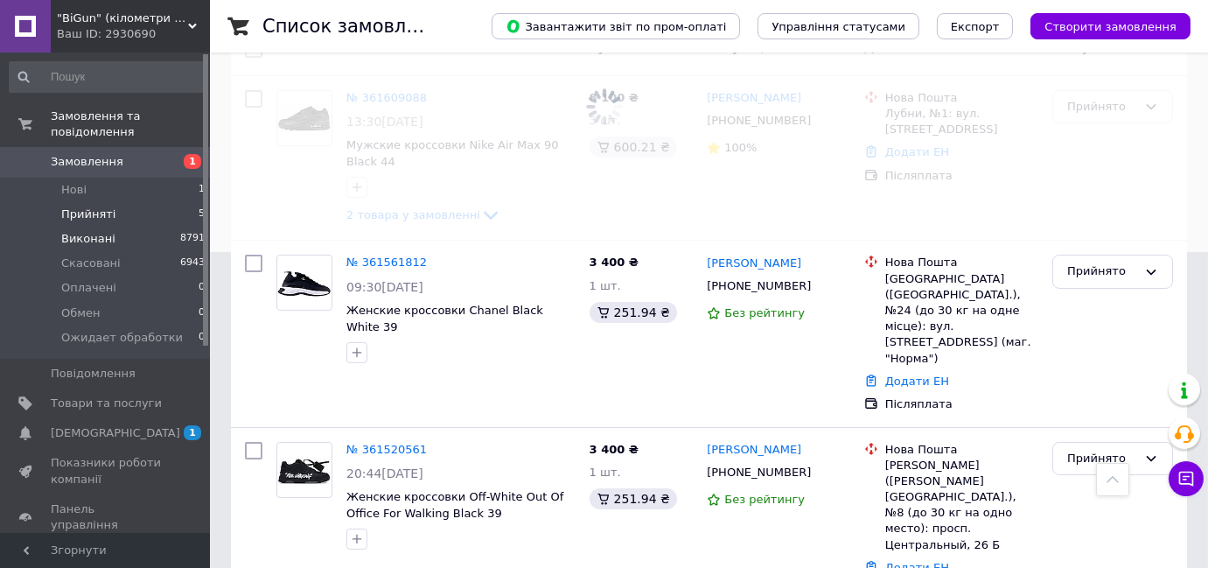
click at [133, 202] on li "Прийняті 5" at bounding box center [107, 214] width 215 height 24
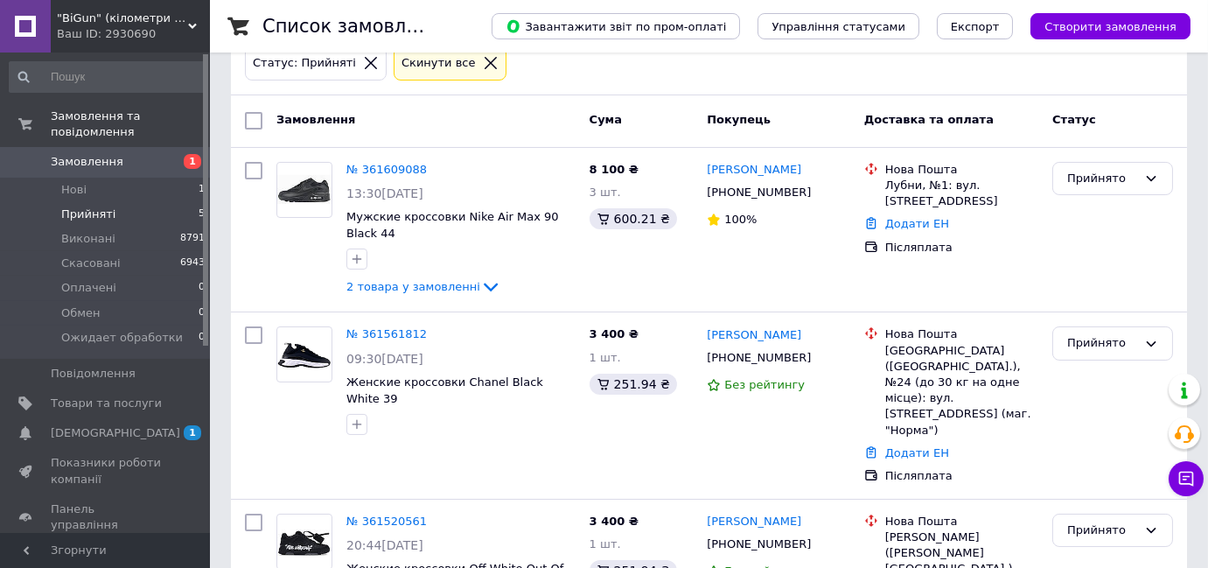
scroll to position [157, 0]
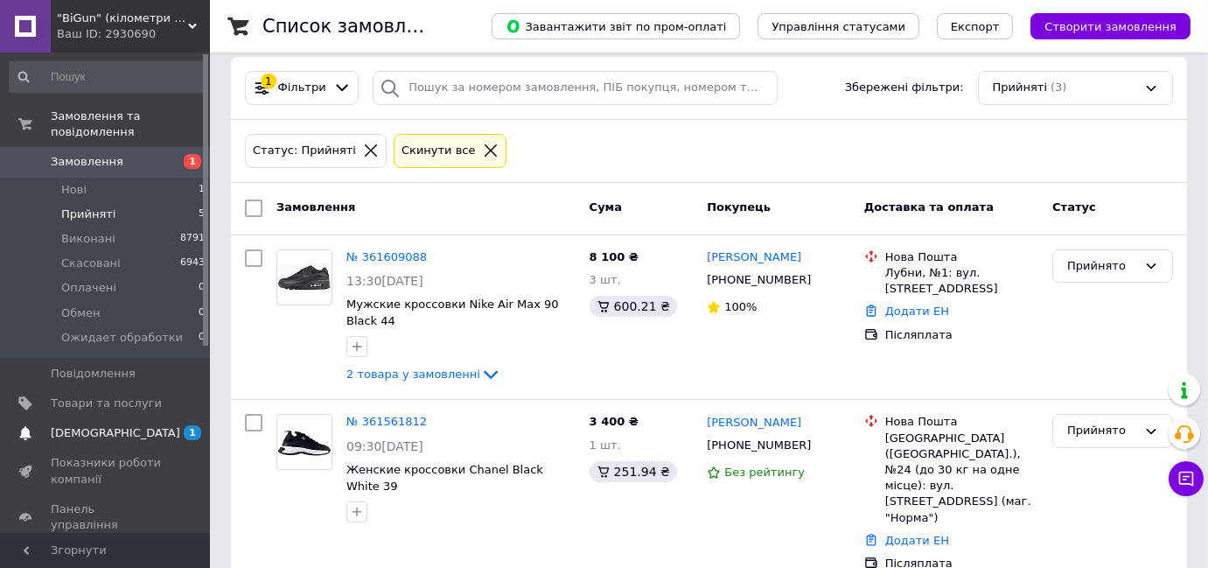
click at [144, 418] on link "Сповіщення 1" at bounding box center [107, 433] width 215 height 30
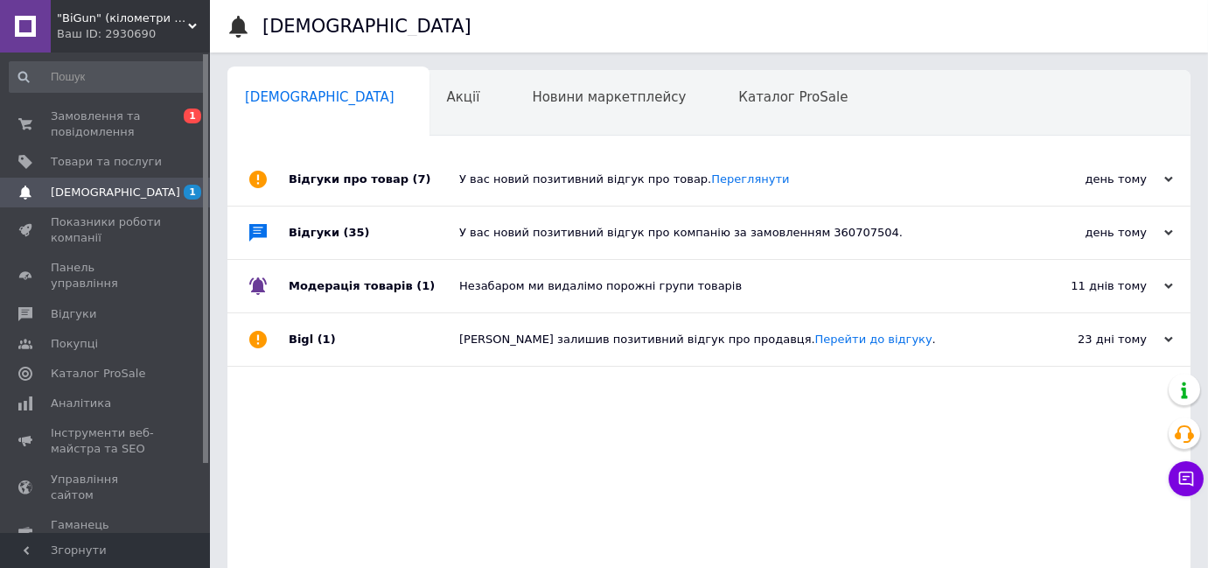
click at [557, 187] on div "У вас новий позитивний відгук про товар. Переглянути" at bounding box center [728, 179] width 539 height 52
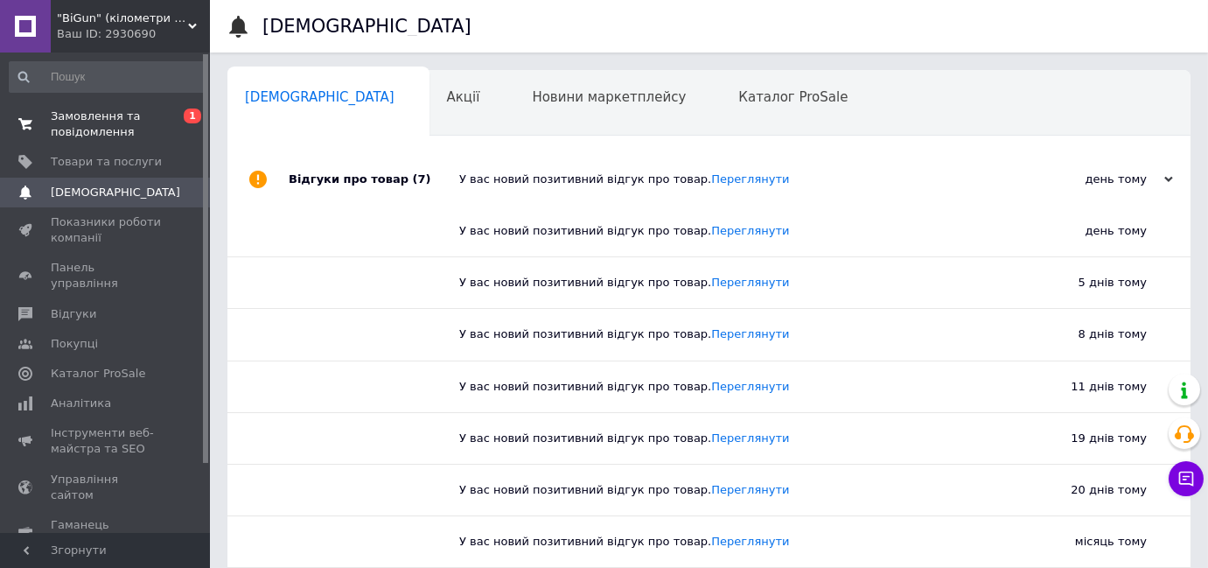
click at [119, 129] on span "Замовлення та повідомлення" at bounding box center [106, 123] width 111 height 31
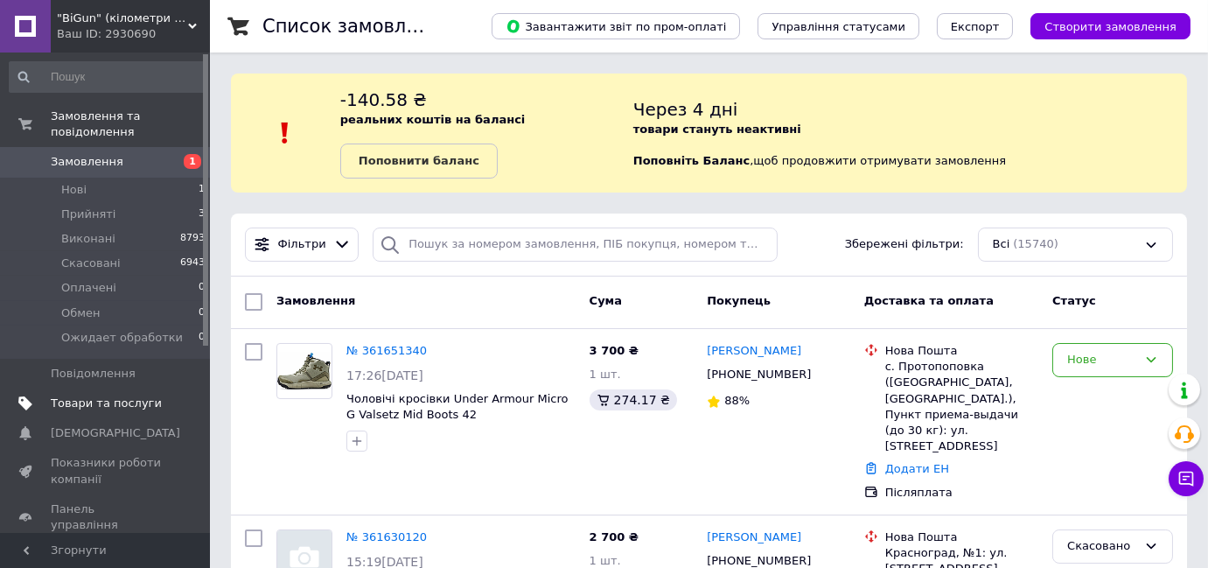
click at [156, 388] on link "Товари та послуги" at bounding box center [107, 403] width 215 height 30
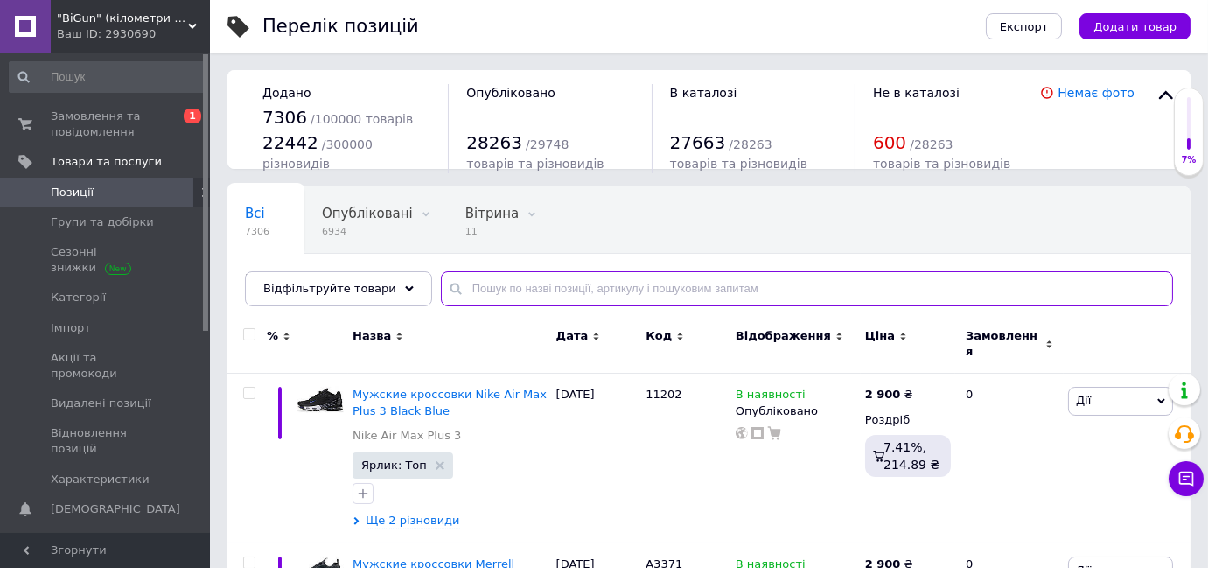
click at [514, 285] on input "text" at bounding box center [807, 288] width 732 height 35
paste input "16654"
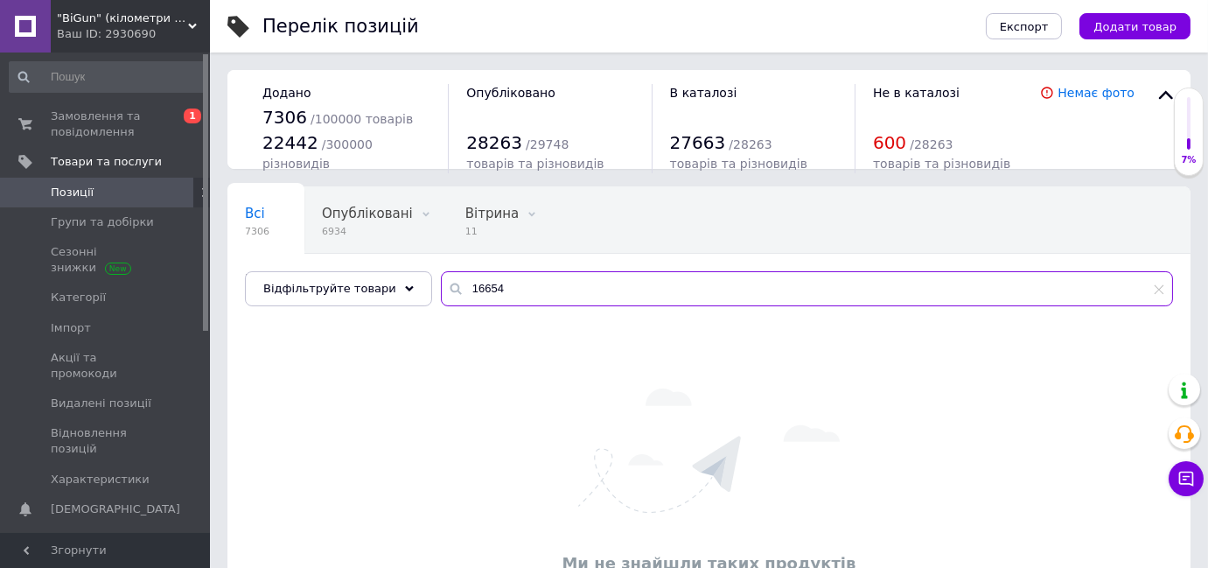
click at [527, 290] on input "16654" at bounding box center [807, 288] width 732 height 35
paste input "9799"
type input "19799"
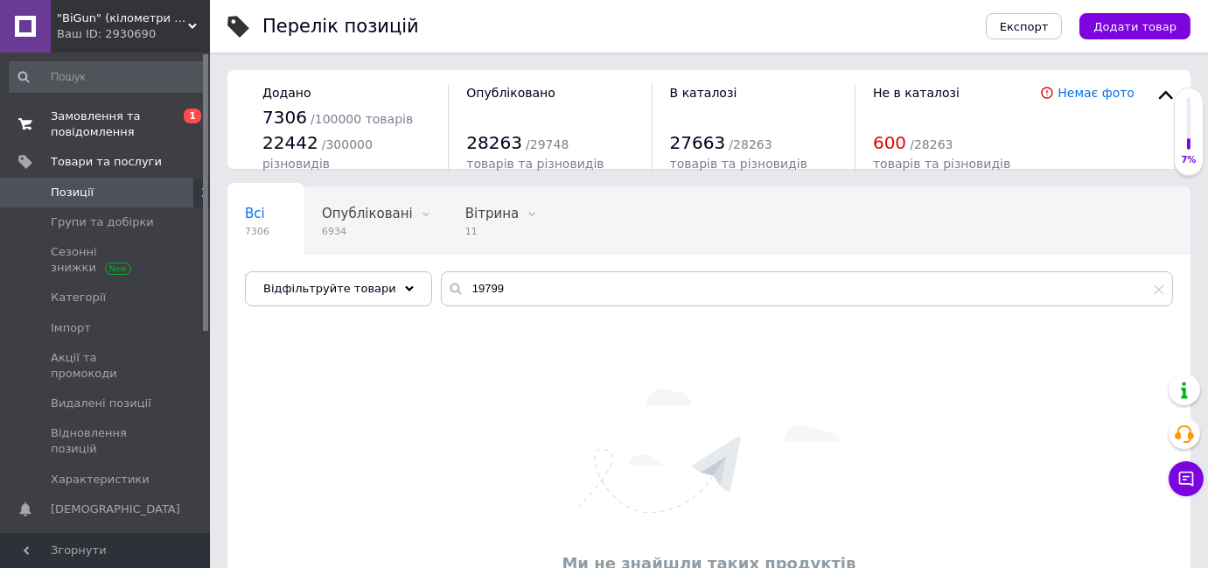
click at [196, 133] on span "0 1" at bounding box center [186, 123] width 48 height 31
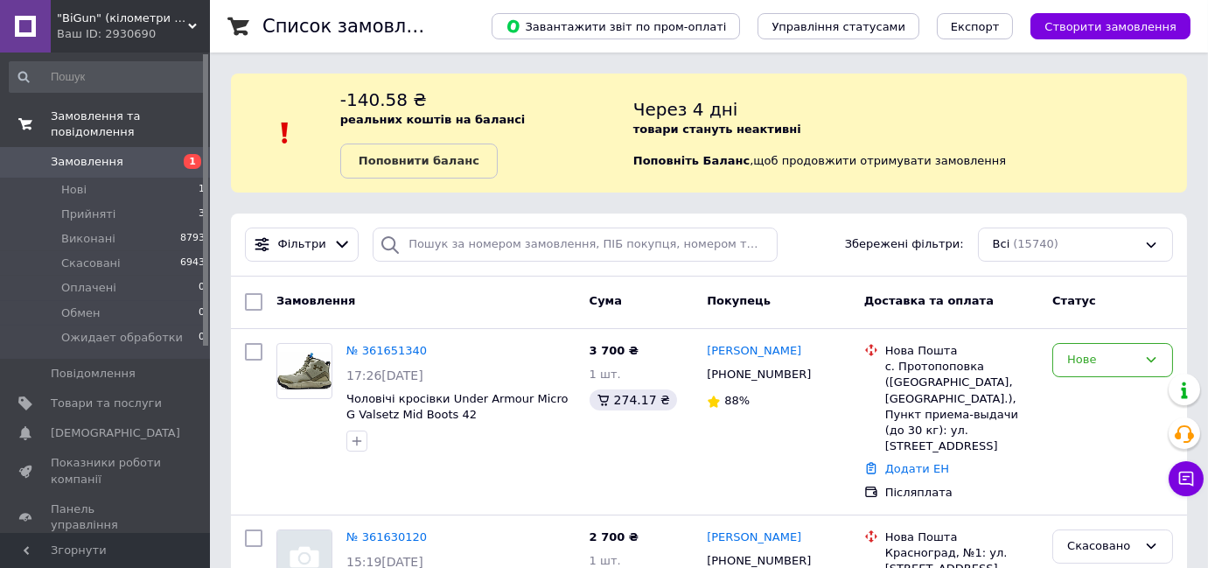
drag, startPoint x: 170, startPoint y: 200, endPoint x: 338, endPoint y: 13, distance: 251.5
click at [170, 202] on li "Прийняті 3" at bounding box center [107, 214] width 215 height 24
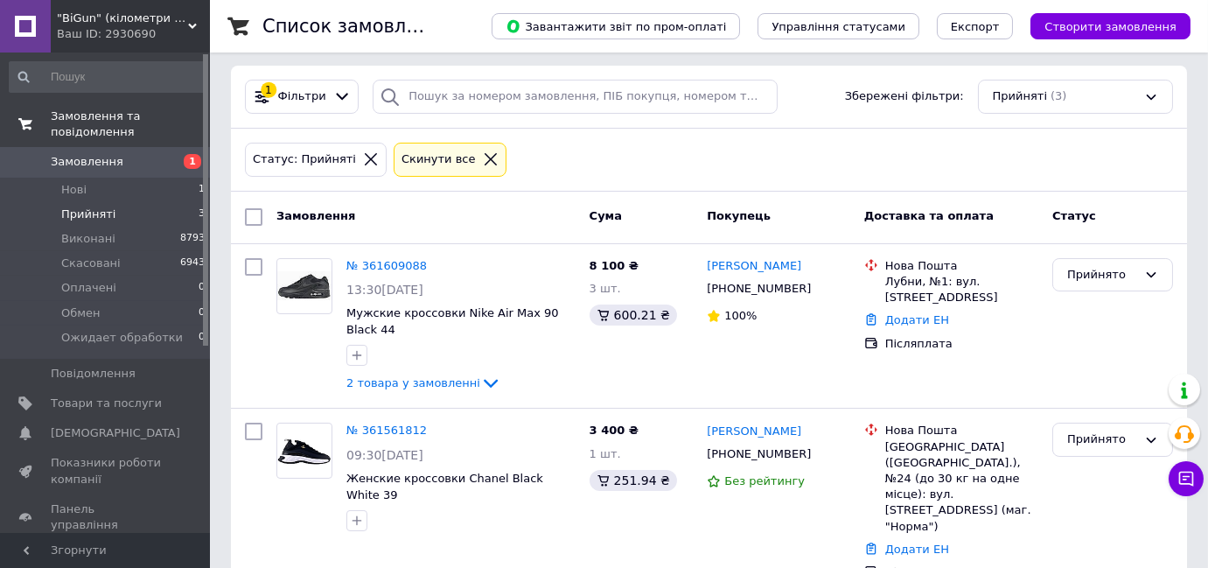
scroll to position [316, 0]
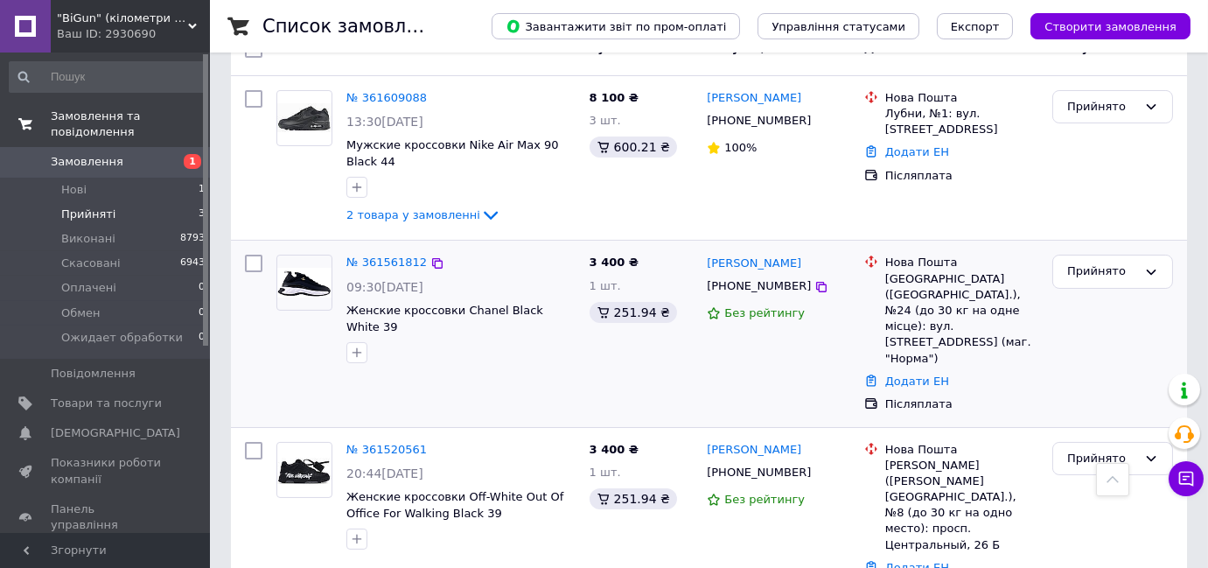
click at [393, 269] on div "№ 361561812" at bounding box center [387, 263] width 84 height 20
click at [388, 261] on link "№ 361561812" at bounding box center [386, 261] width 80 height 13
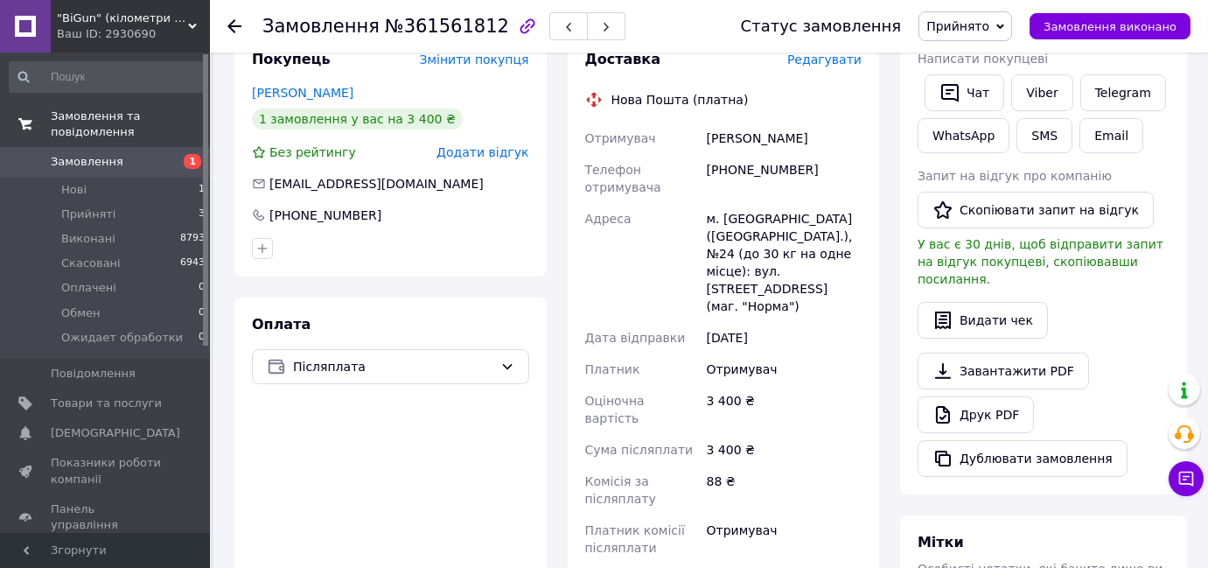
scroll to position [634, 0]
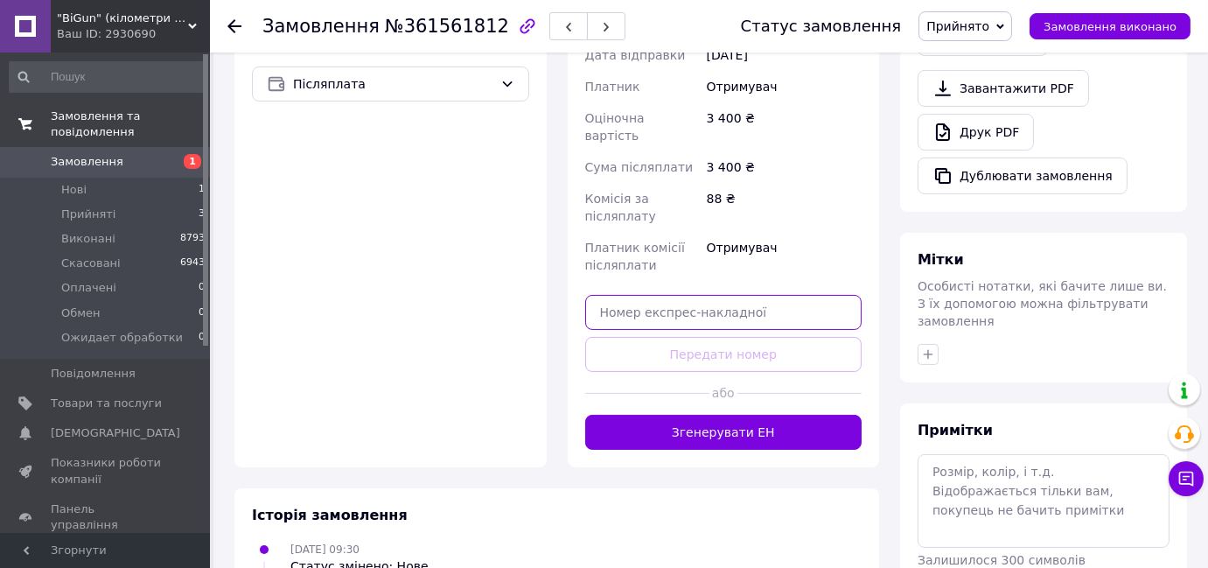
click at [701, 295] on input "text" at bounding box center [723, 312] width 277 height 35
paste input "20451246855753"
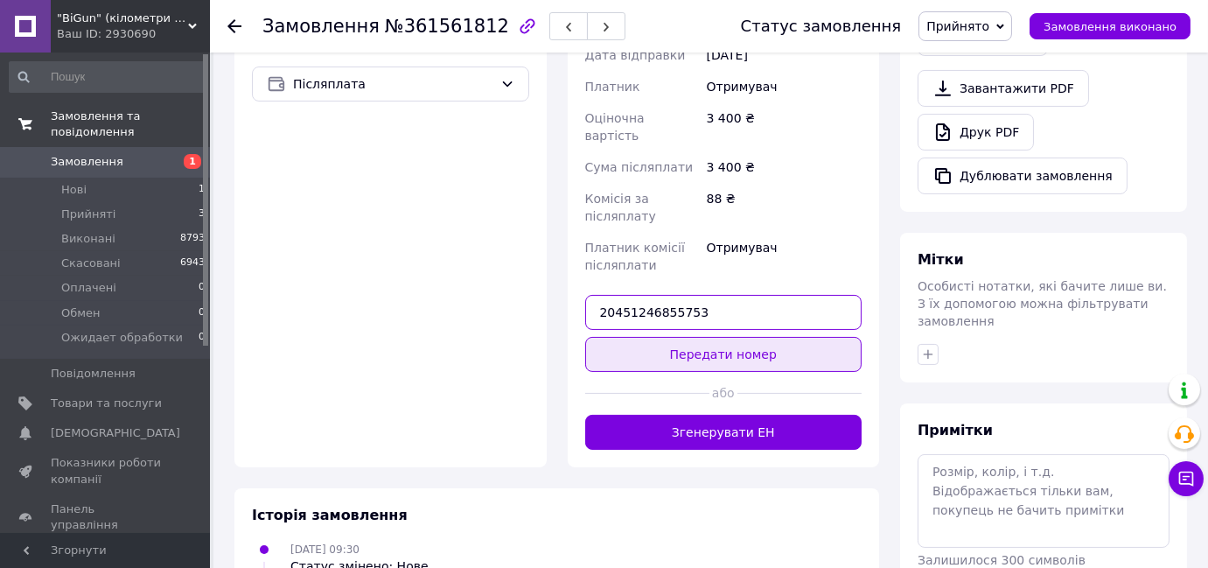
type input "20451246855753"
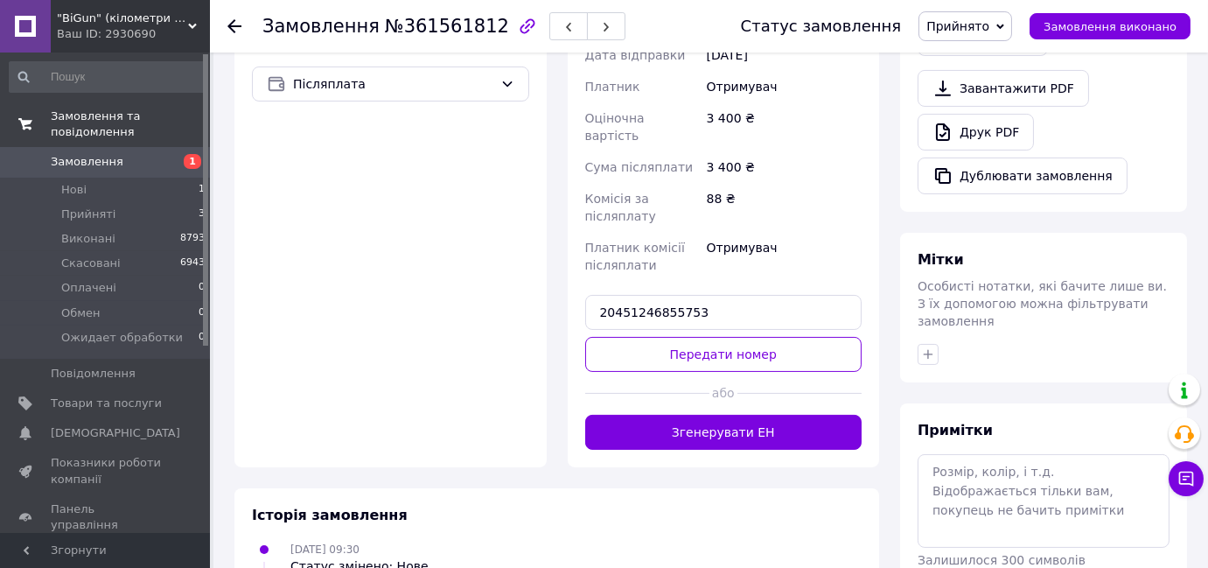
click at [702, 337] on button "Передати номер" at bounding box center [723, 354] width 277 height 35
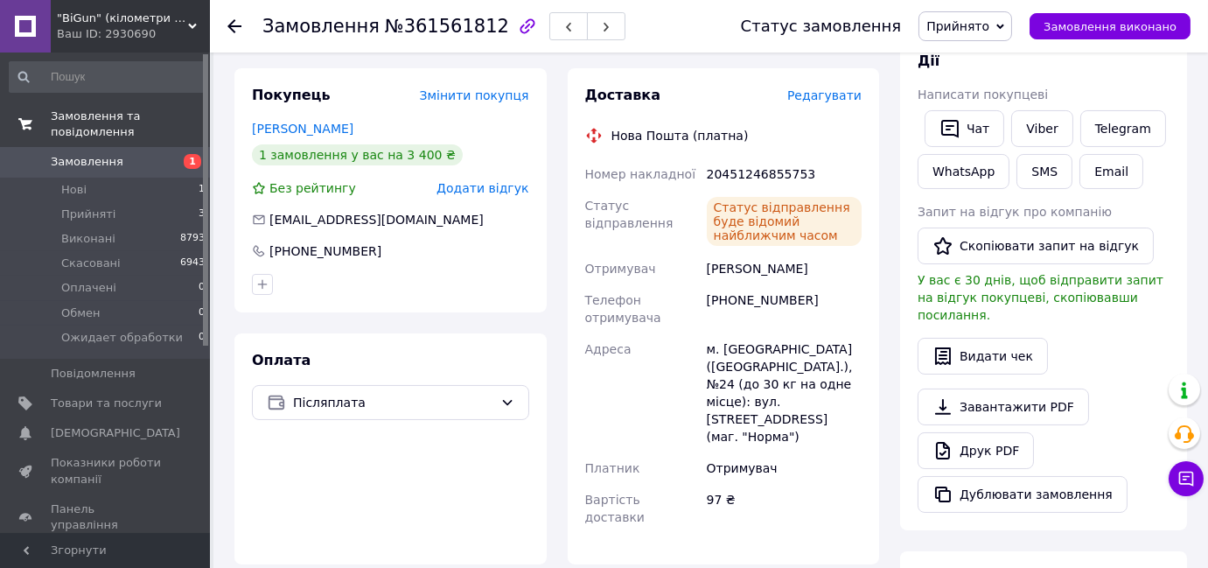
scroll to position [0, 0]
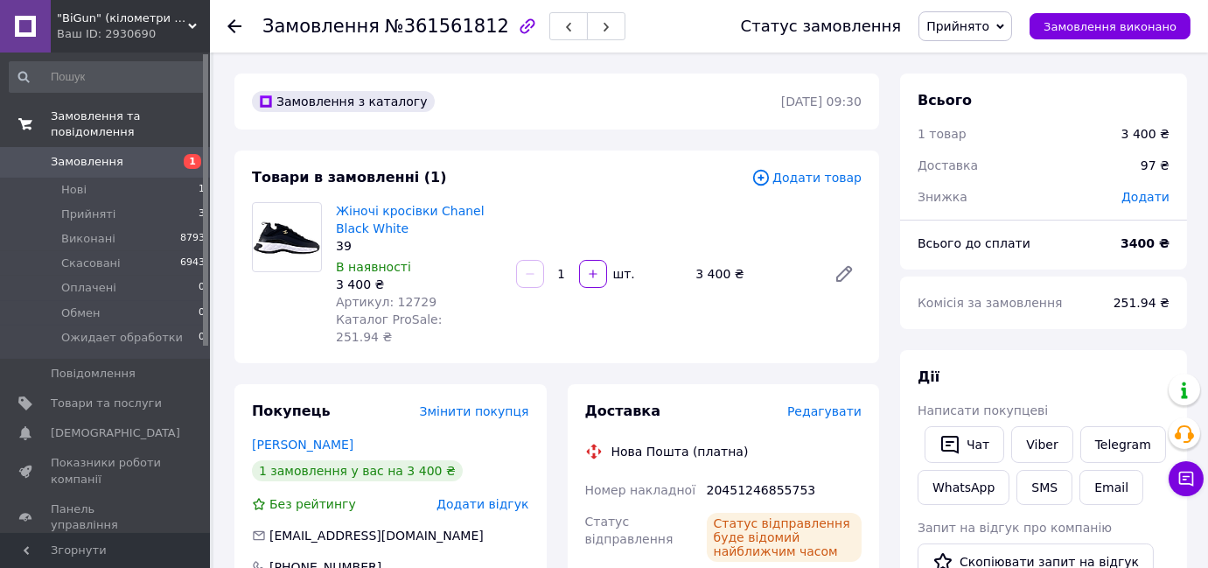
click at [980, 28] on span "Прийнято" at bounding box center [957, 26] width 63 height 14
click at [979, 54] on li "Виконано" at bounding box center [988, 61] width 139 height 26
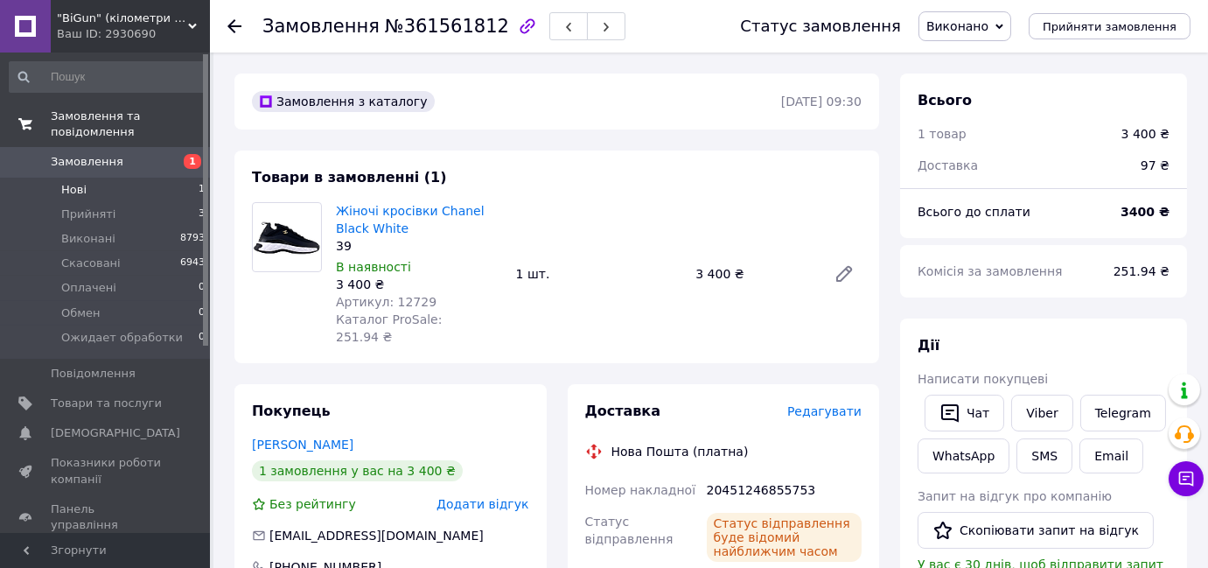
click at [199, 182] on span "1" at bounding box center [202, 190] width 6 height 16
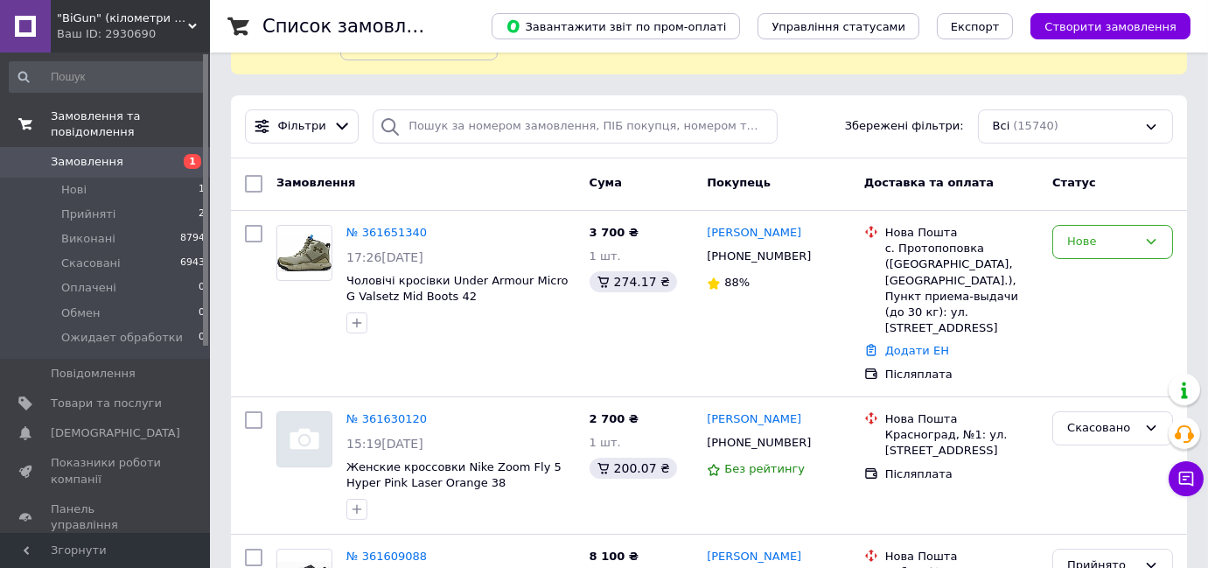
scroll to position [158, 0]
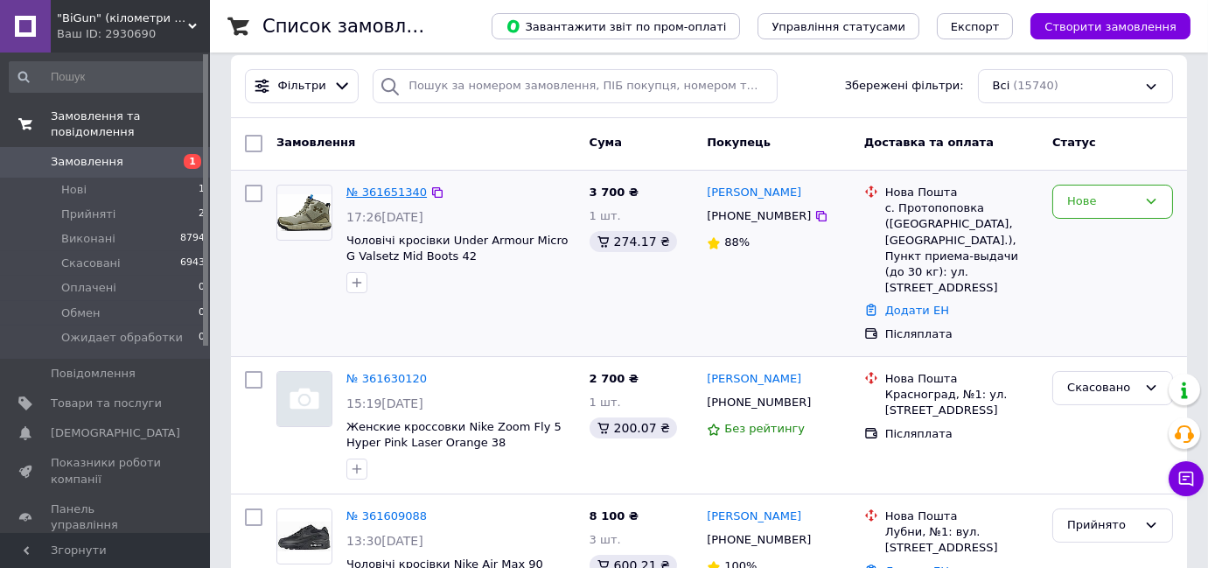
click at [380, 189] on link "№ 361651340" at bounding box center [386, 191] width 80 height 13
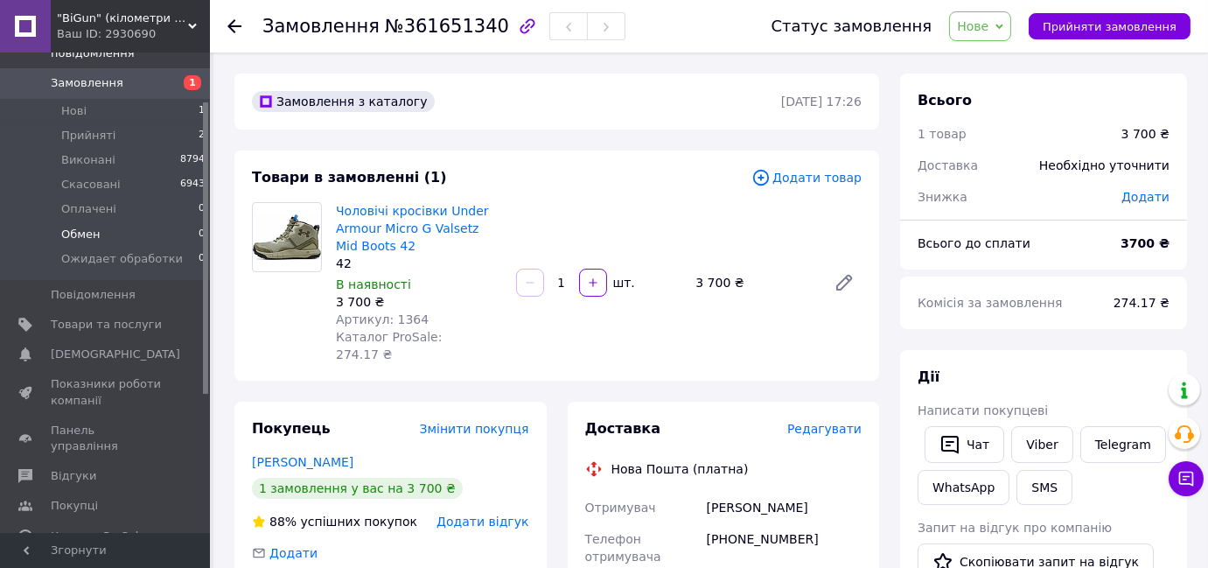
scroll to position [158, 0]
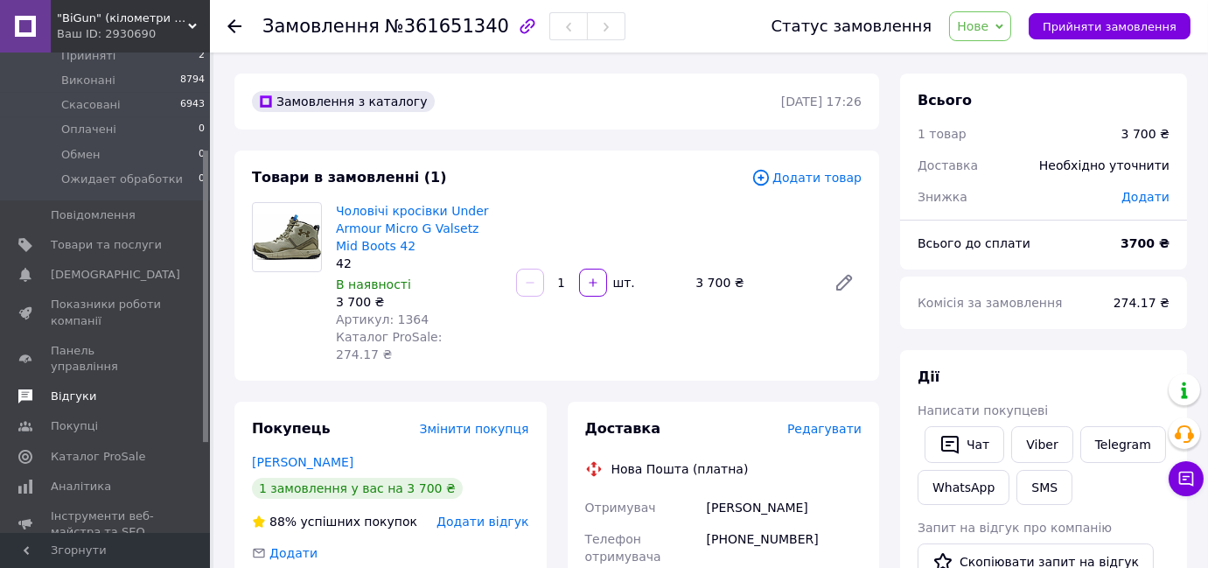
click at [96, 388] on span "Відгуки" at bounding box center [106, 396] width 111 height 16
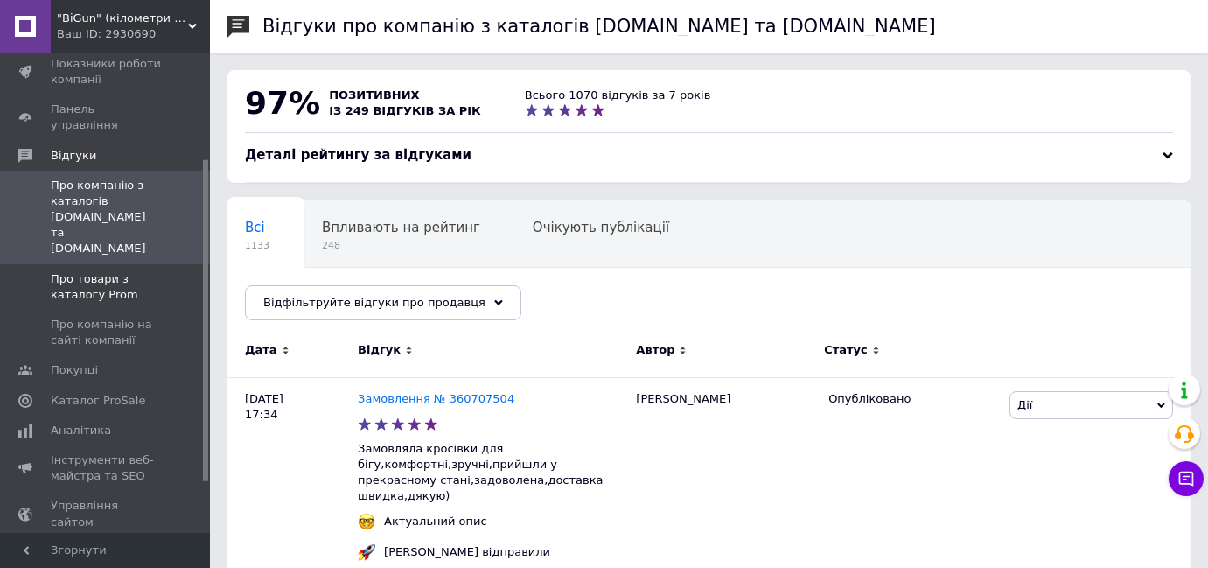
click at [115, 271] on span "Про товари з каталогу Prom" at bounding box center [106, 286] width 111 height 31
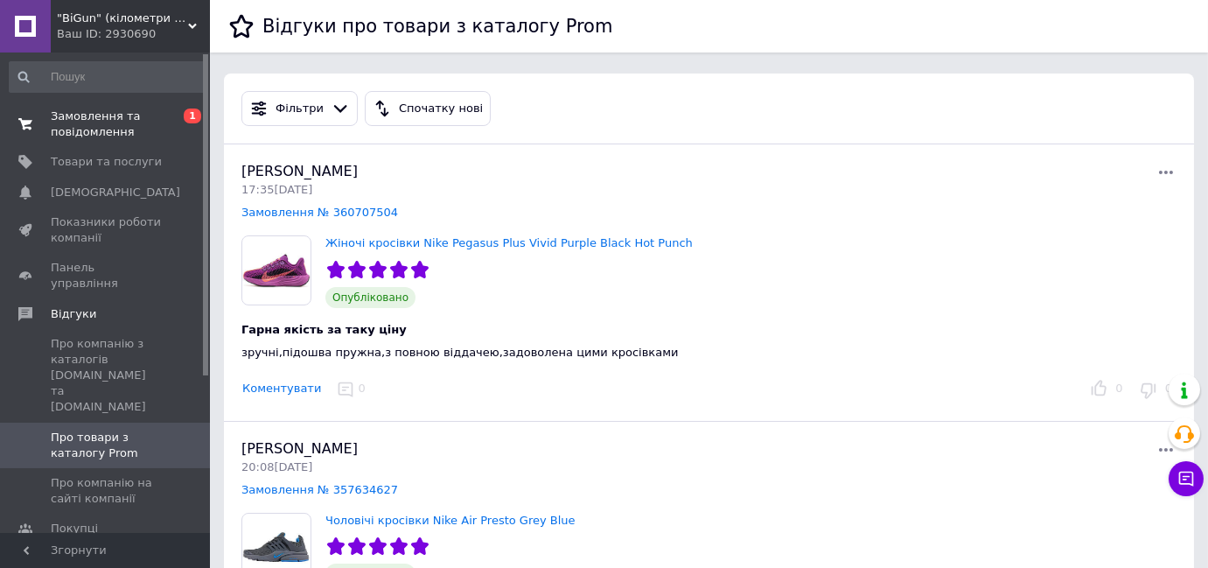
click at [111, 130] on span "Замовлення та повідомлення" at bounding box center [106, 123] width 111 height 31
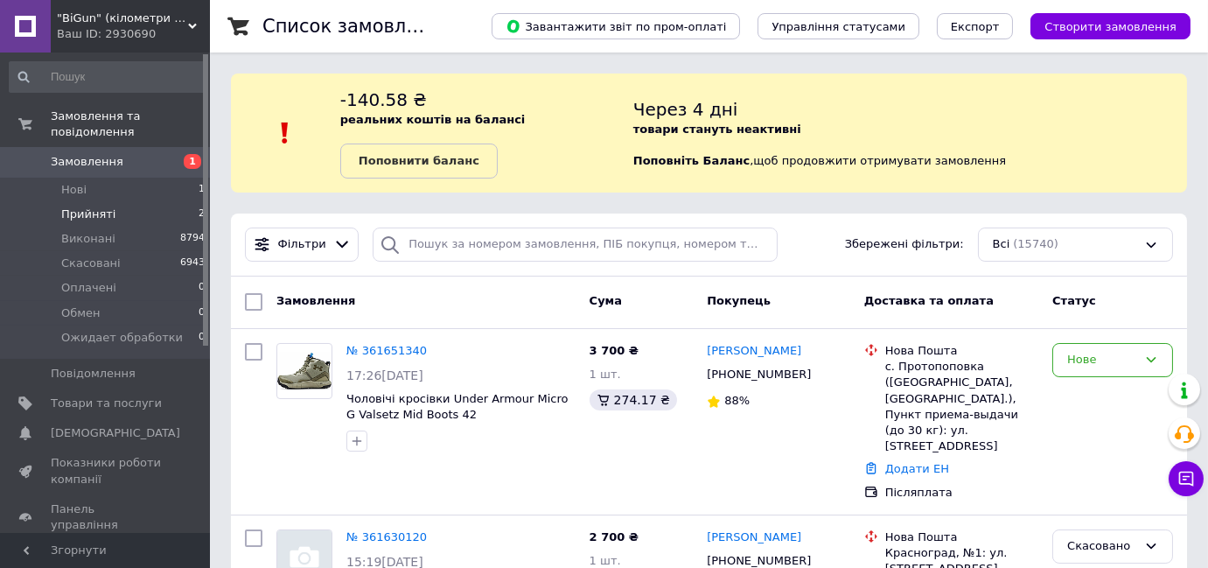
click at [167, 202] on li "Прийняті 2" at bounding box center [107, 214] width 215 height 24
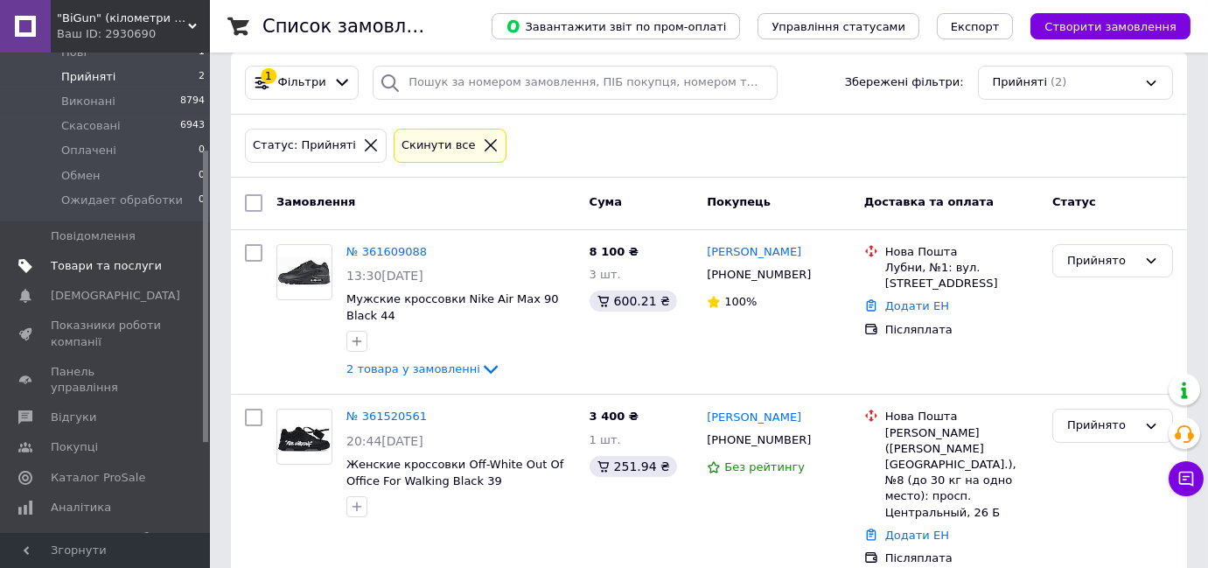
scroll to position [158, 0]
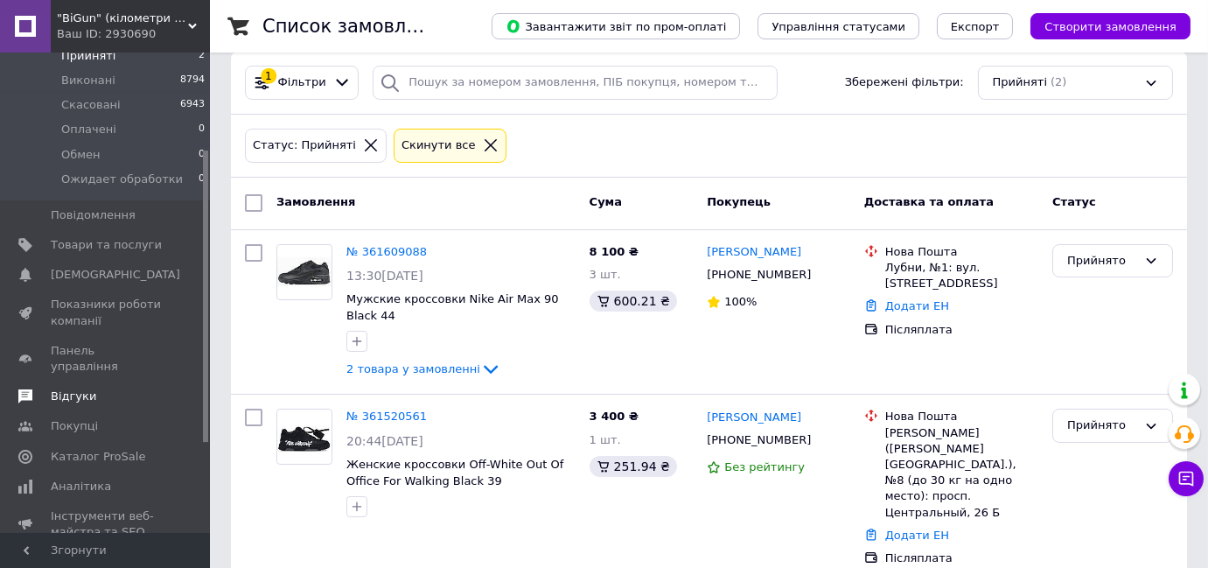
click at [83, 388] on span "Відгуки" at bounding box center [73, 396] width 45 height 16
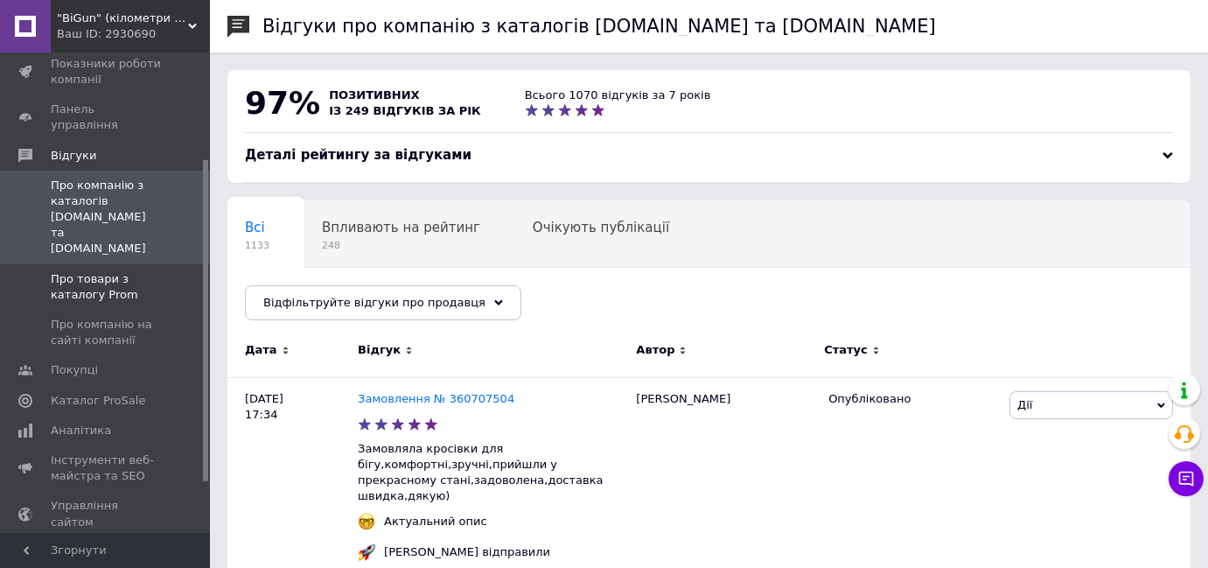
click at [123, 271] on span "Про товари з каталогу Prom" at bounding box center [106, 286] width 111 height 31
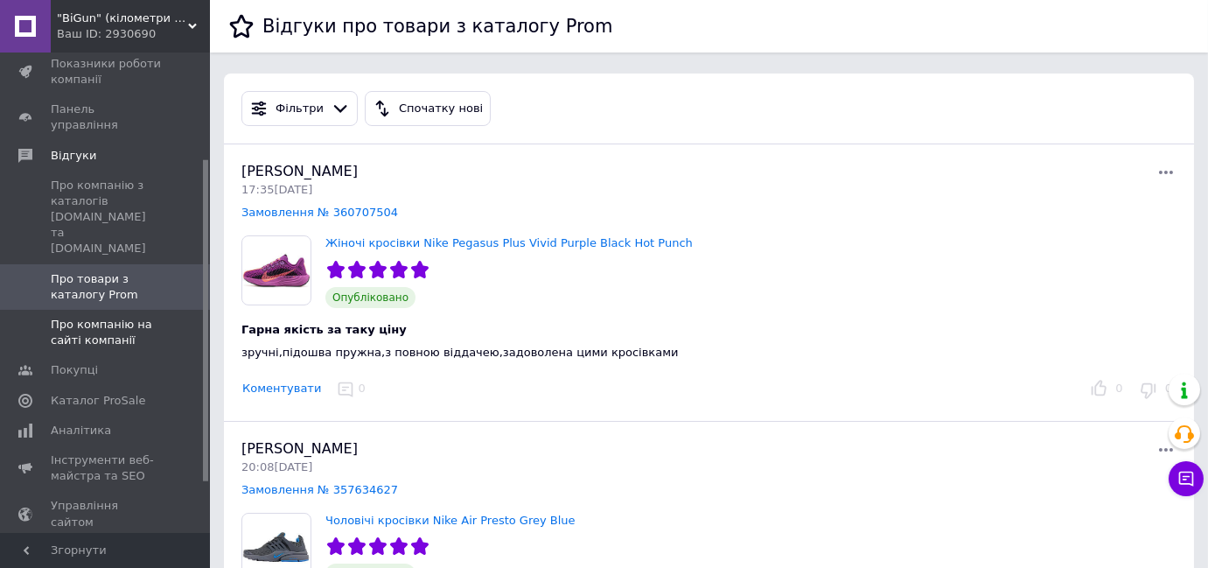
click at [133, 317] on span "Про компанію на сайті компанії" at bounding box center [106, 332] width 111 height 31
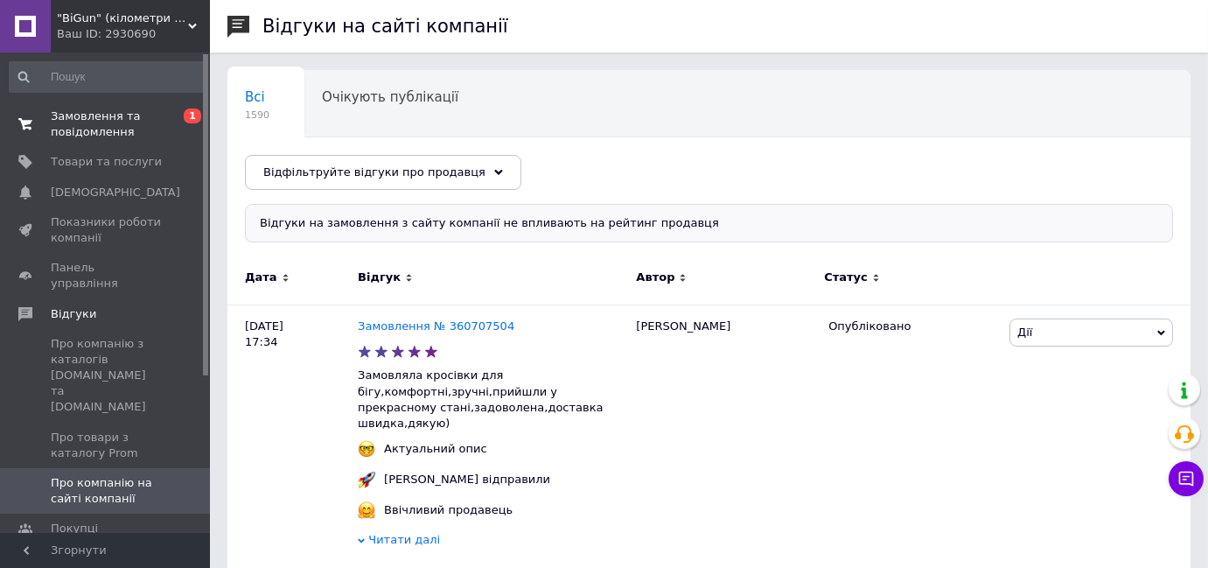
click at [119, 143] on link "Замовлення та повідомлення 0 1" at bounding box center [107, 123] width 215 height 45
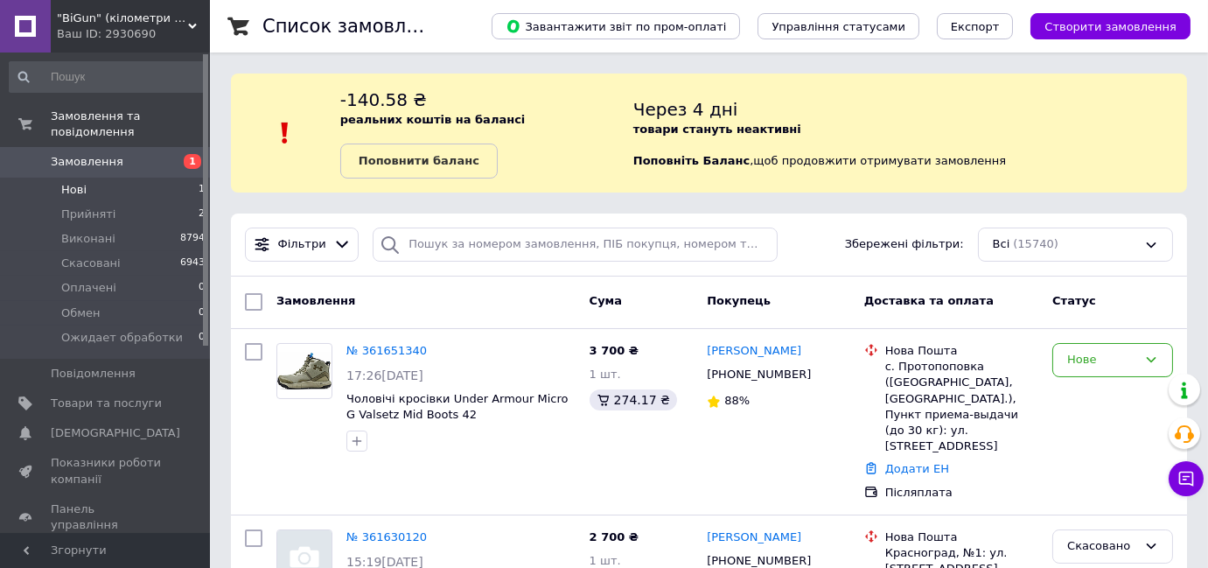
click at [114, 178] on li "Нові 1" at bounding box center [107, 190] width 215 height 24
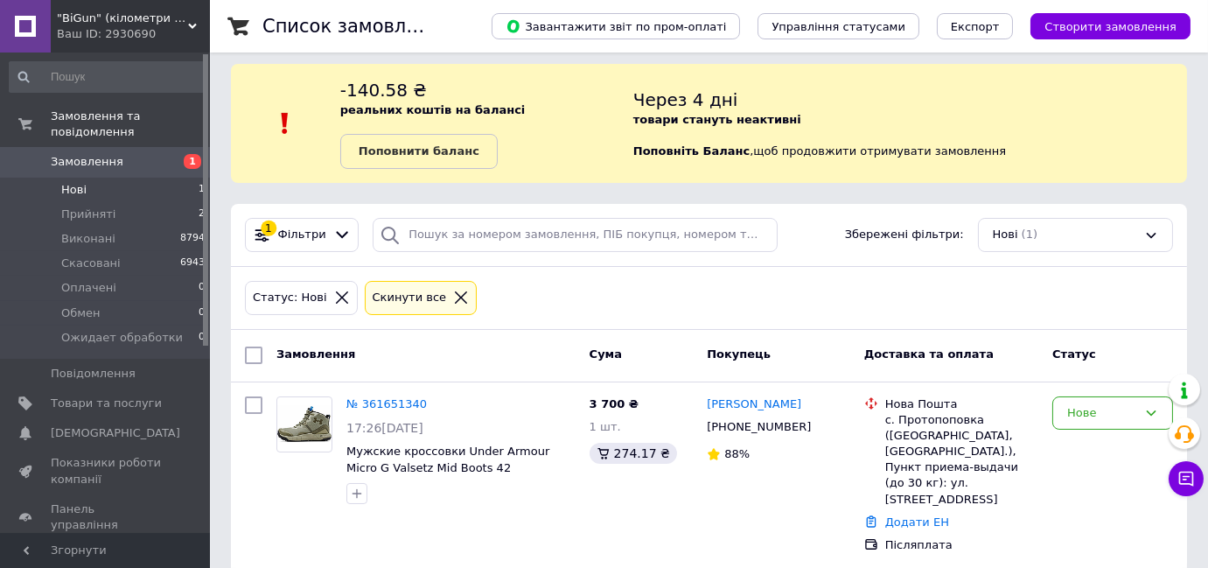
scroll to position [13, 0]
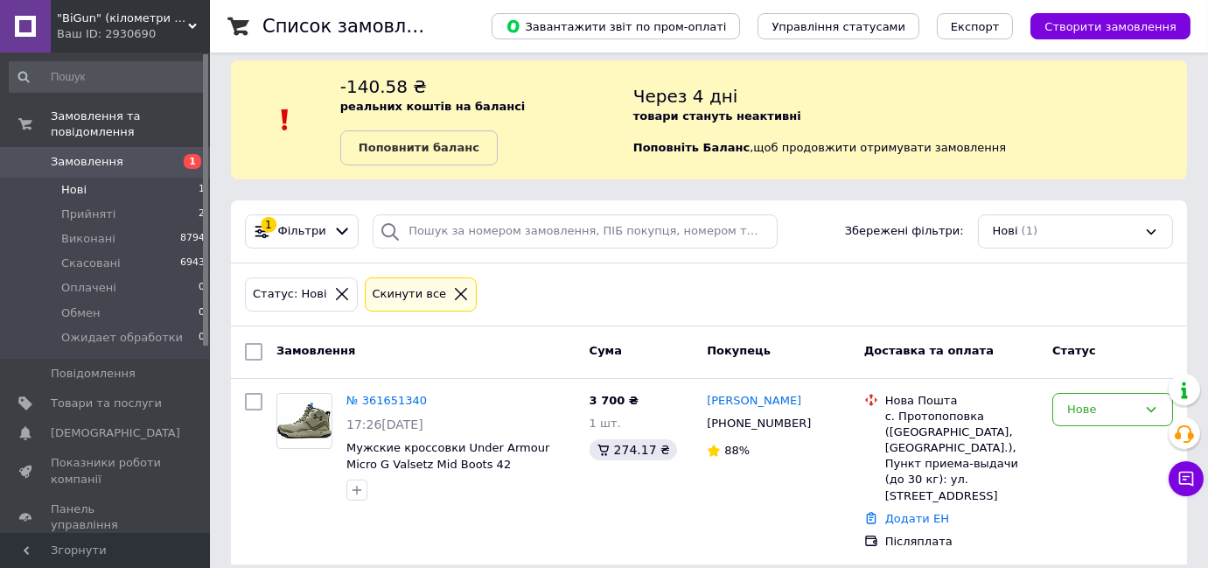
click at [171, 178] on li "Нові 1" at bounding box center [107, 190] width 215 height 24
click at [165, 202] on li "Прийняті 2" at bounding box center [107, 214] width 215 height 24
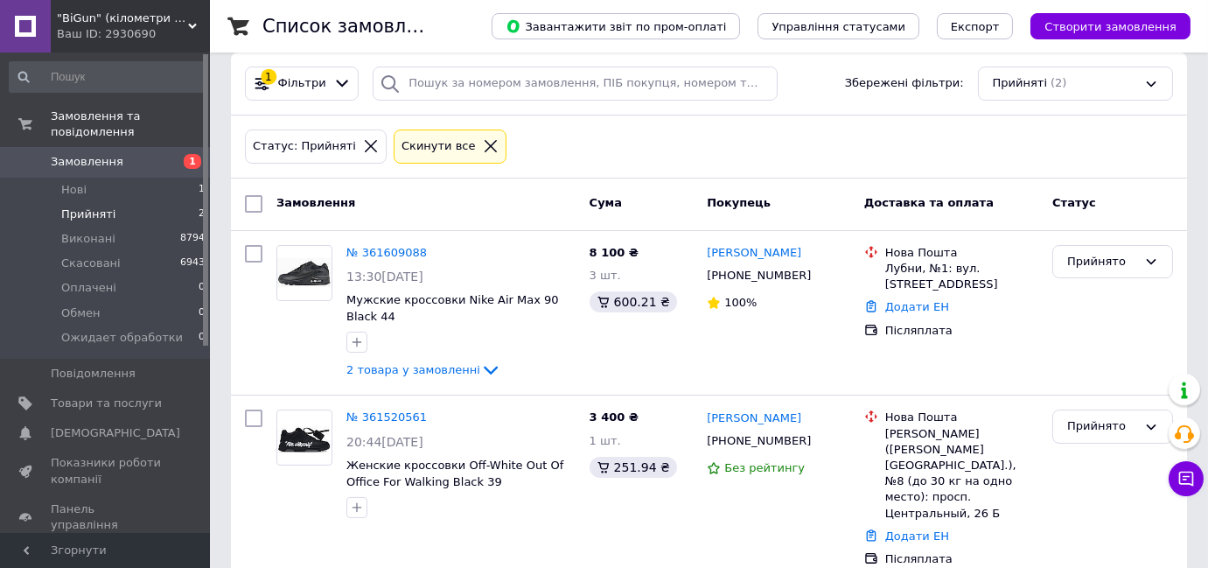
scroll to position [162, 0]
click at [168, 202] on li "Прийняті 2" at bounding box center [107, 214] width 215 height 24
click at [168, 179] on li "Нові 1" at bounding box center [107, 190] width 215 height 24
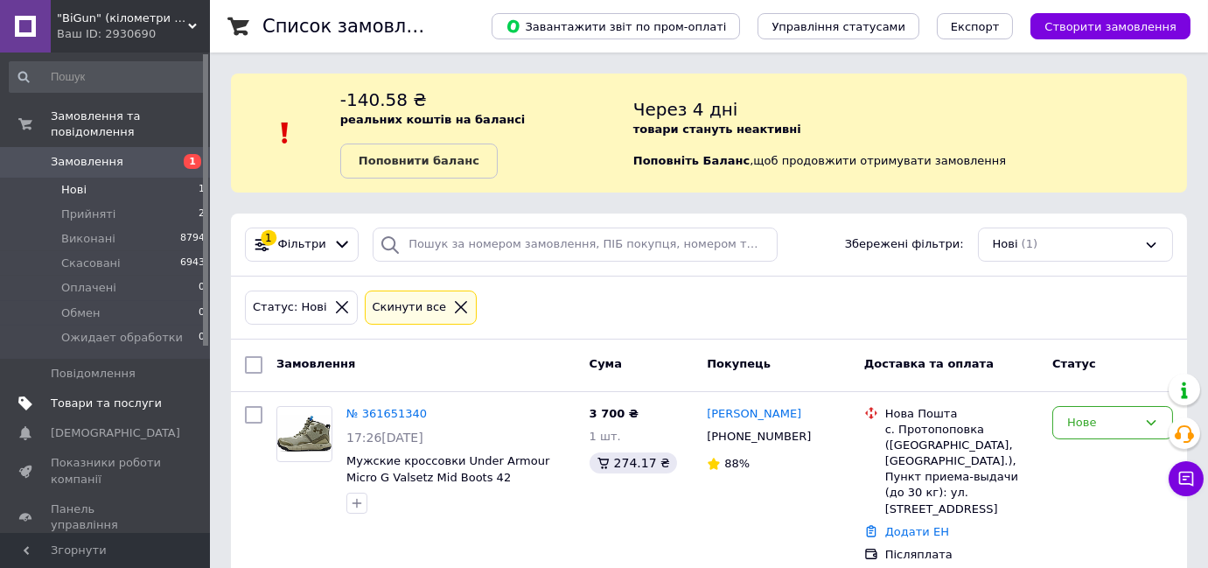
click at [99, 397] on link "Товари та послуги" at bounding box center [107, 403] width 215 height 30
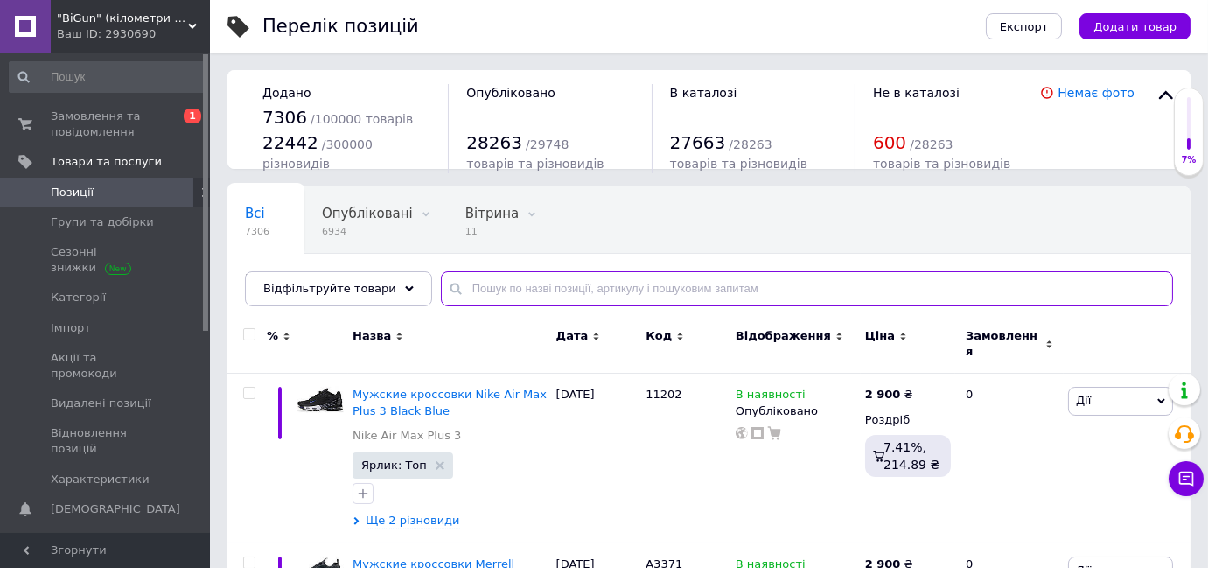
click at [548, 296] on input "text" at bounding box center [807, 288] width 732 height 35
paste input "19811"
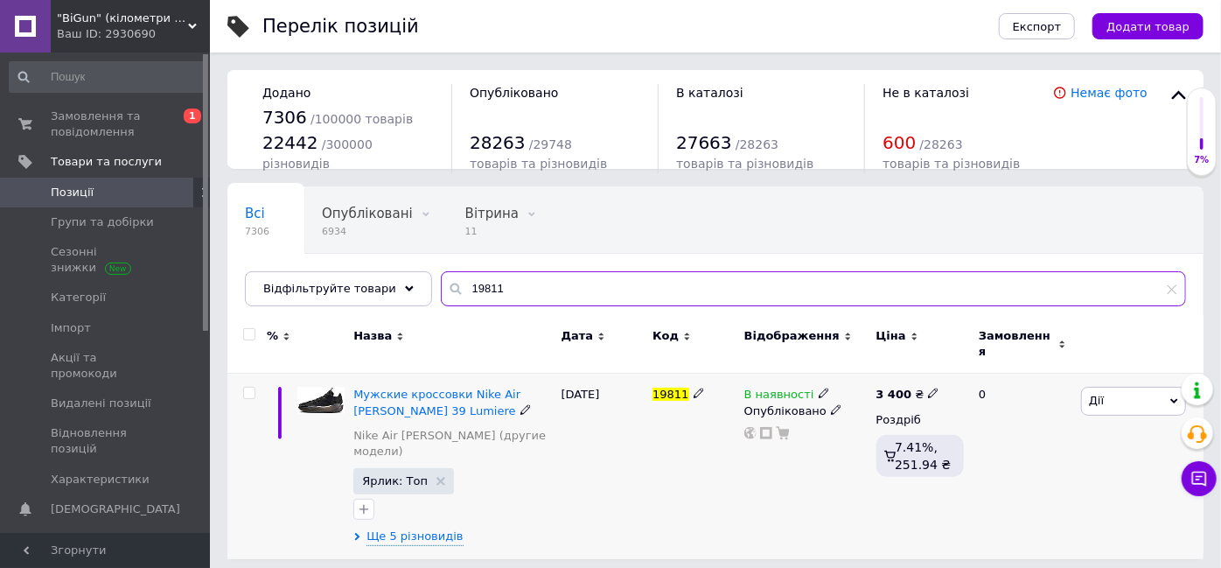
type input "19811"
click at [1092, 394] on span "Дії" at bounding box center [1096, 400] width 15 height 13
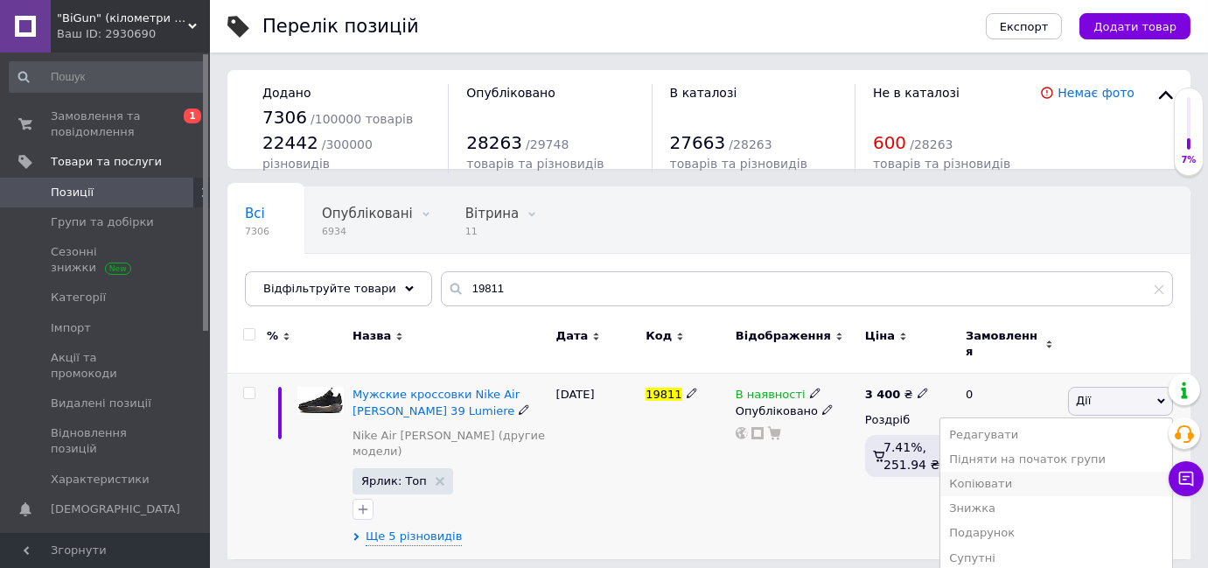
click at [1023, 471] on li "Копіювати" at bounding box center [1056, 483] width 232 height 24
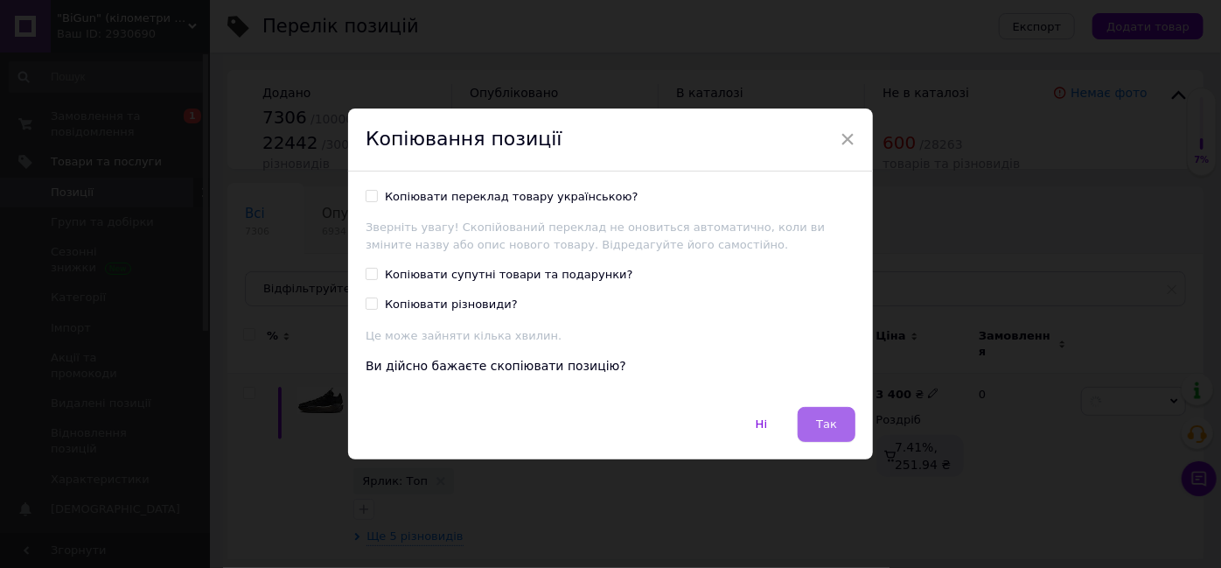
click at [841, 429] on button "Так" at bounding box center [827, 424] width 58 height 35
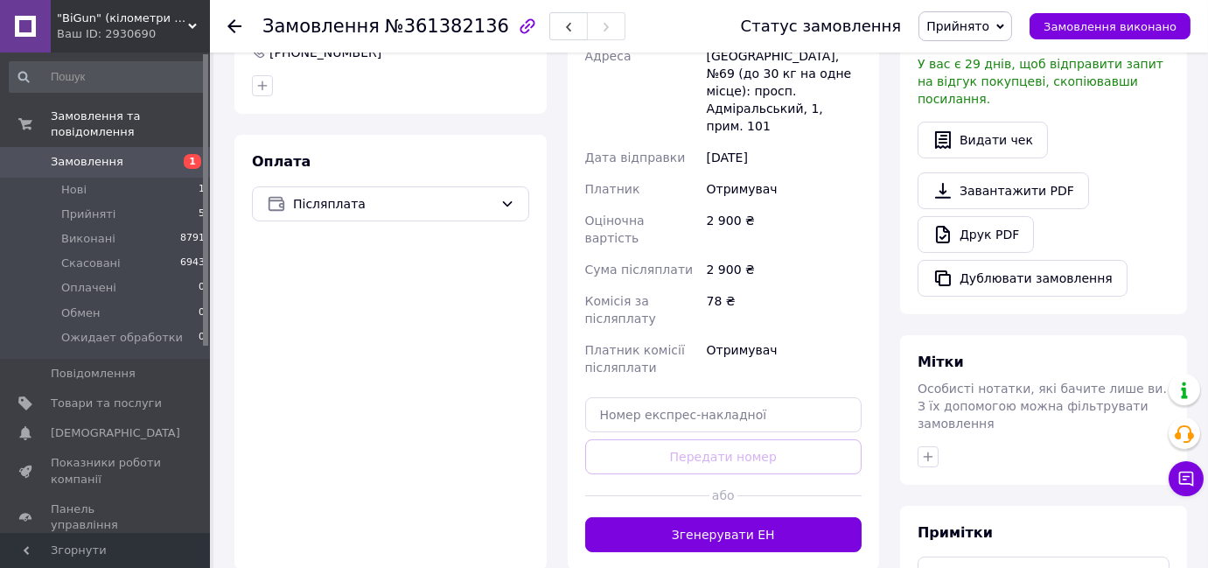
scroll to position [556, 0]
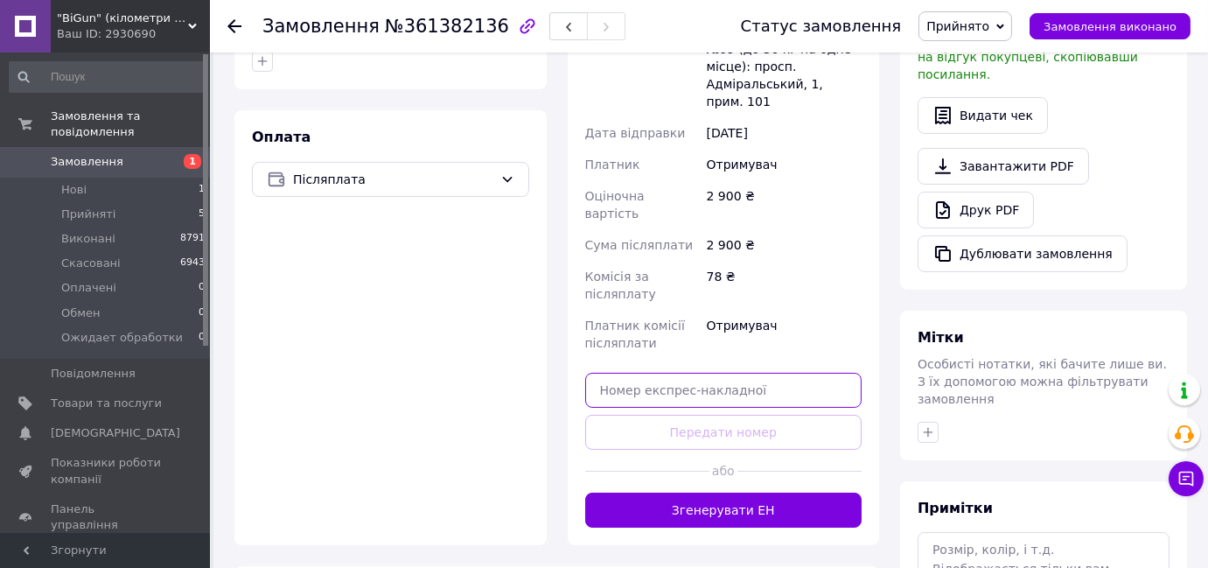
click at [692, 373] on input "text" at bounding box center [723, 390] width 277 height 35
paste input "20451246766270"
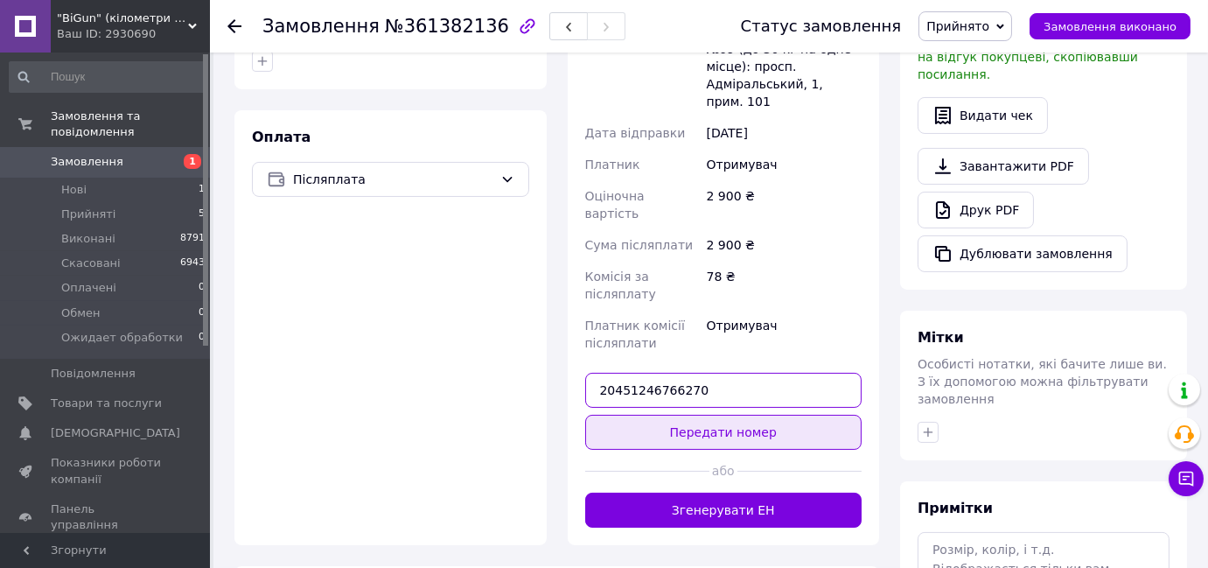
type input "20451246766270"
click at [709, 415] on button "Передати номер" at bounding box center [723, 432] width 277 height 35
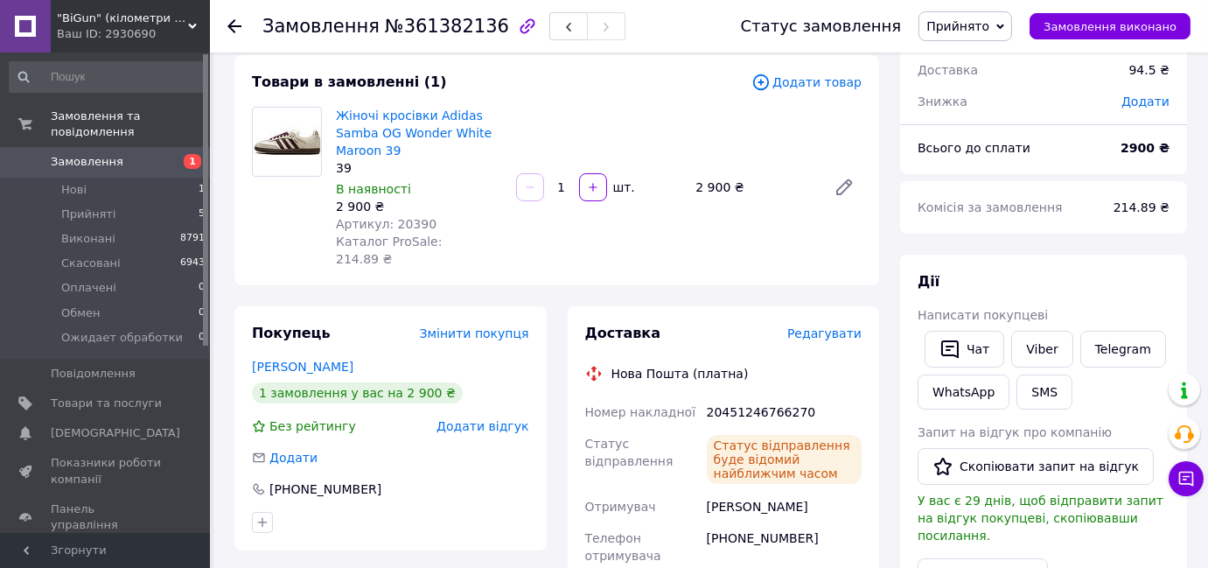
scroll to position [0, 0]
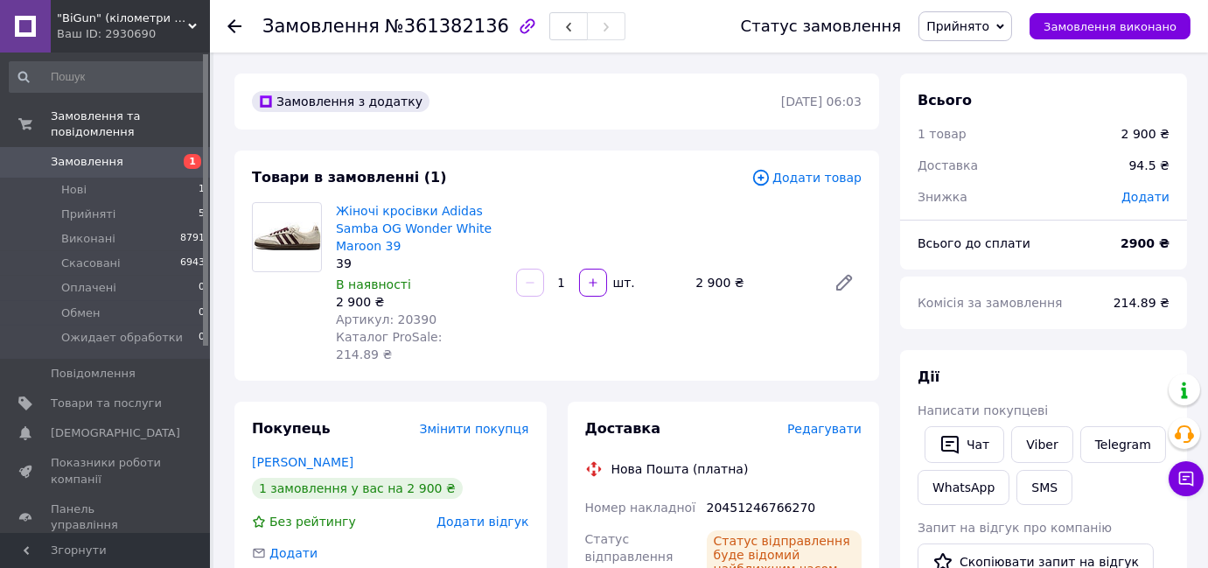
click at [979, 35] on span "Прийнято" at bounding box center [965, 26] width 94 height 30
click at [982, 61] on li "Виконано" at bounding box center [988, 61] width 139 height 26
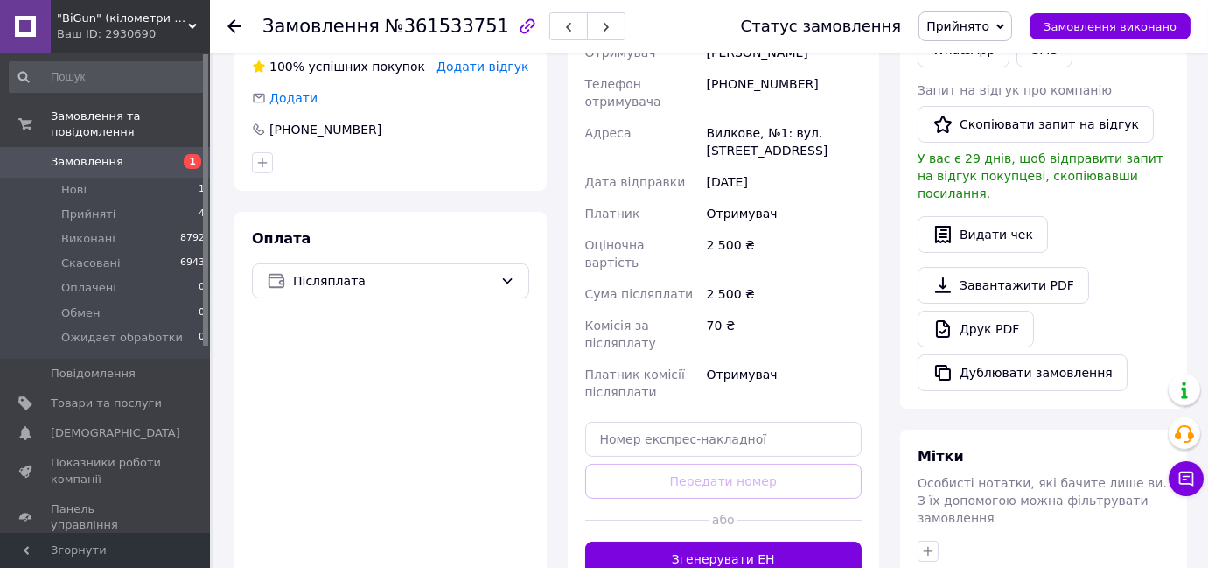
scroll to position [556, 0]
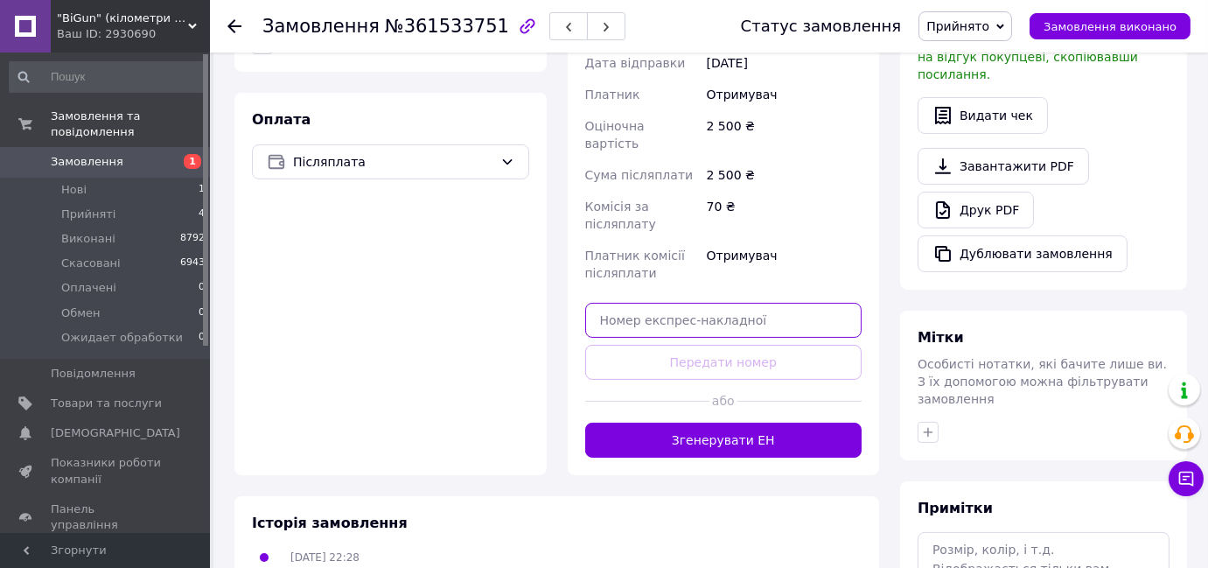
click input "text"
paste input "20451246922116"
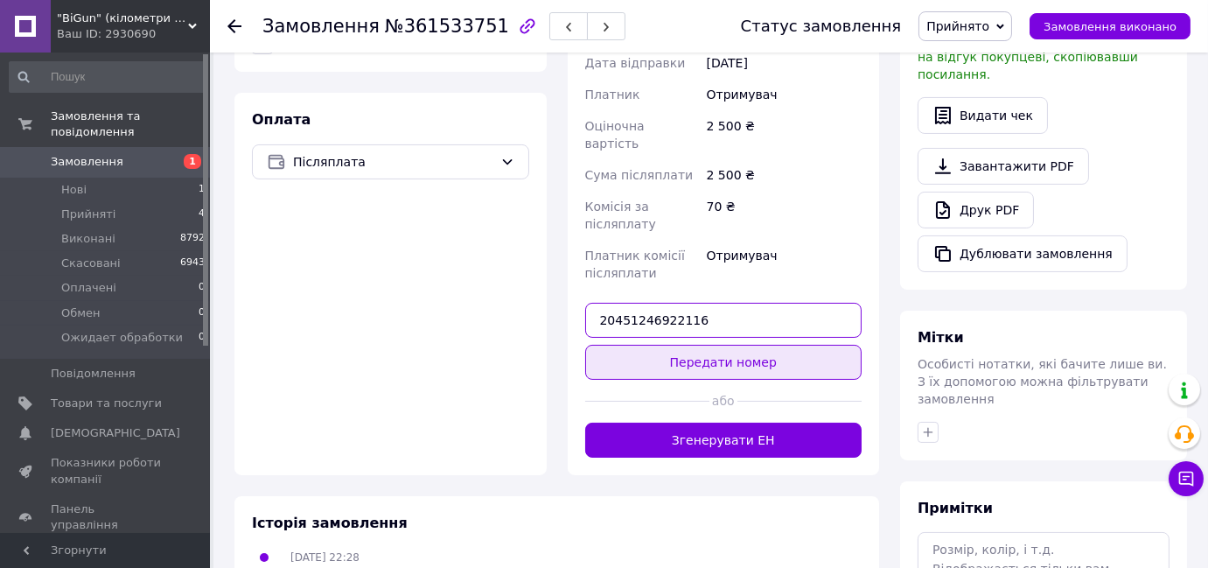
type input "20451246922116"
click button "Передати номер"
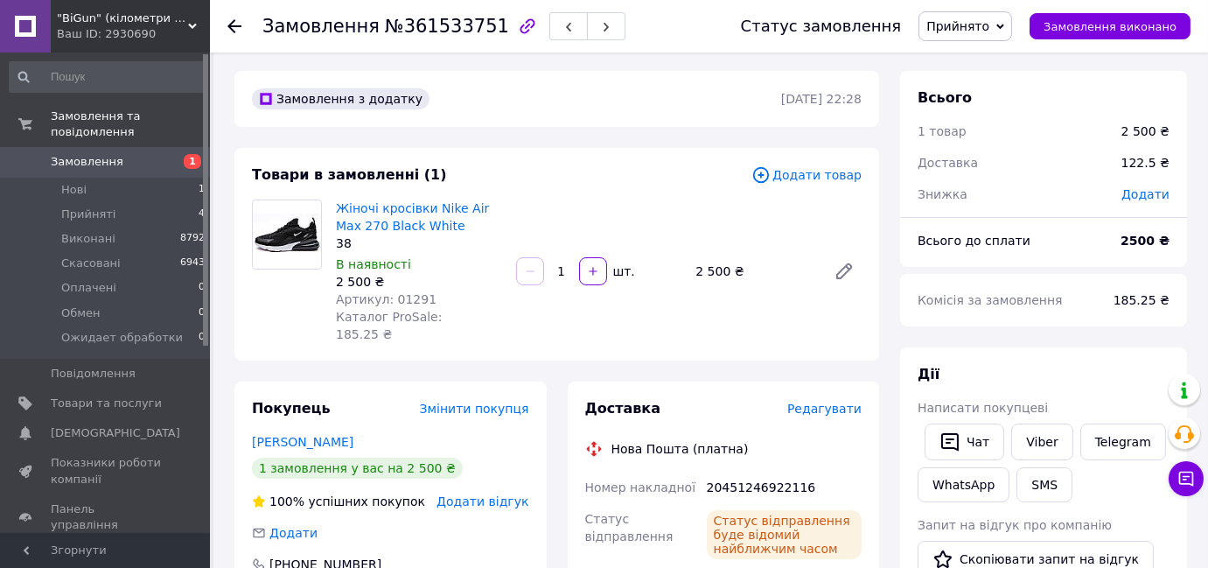
scroll to position [0, 0]
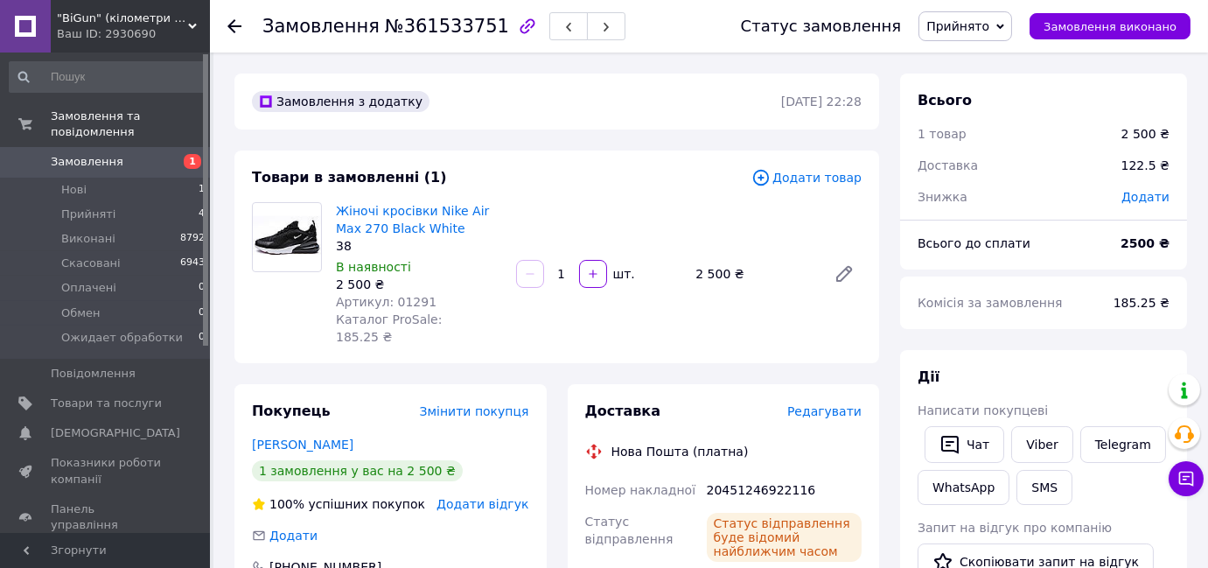
click span "Прийнято"
click li "Виконано"
